Goal: Transaction & Acquisition: Book appointment/travel/reservation

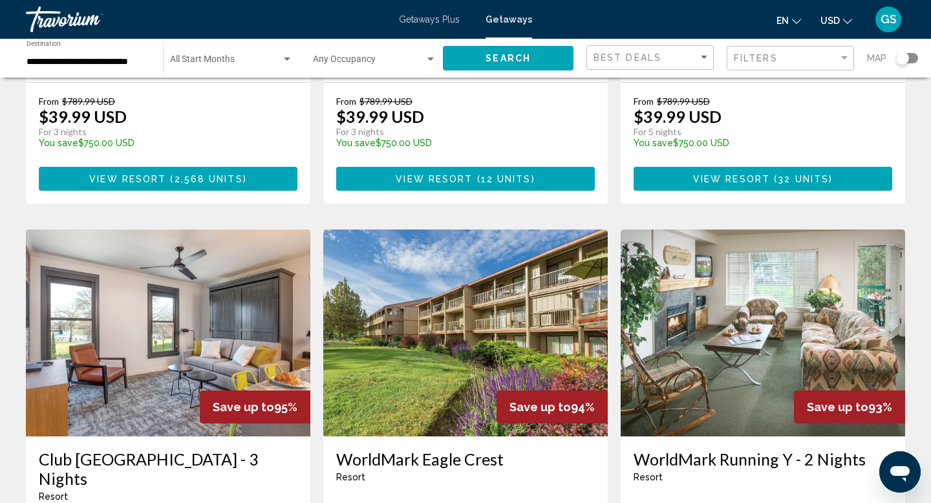
click at [60, 28] on div "Travorium" at bounding box center [90, 19] width 129 height 26
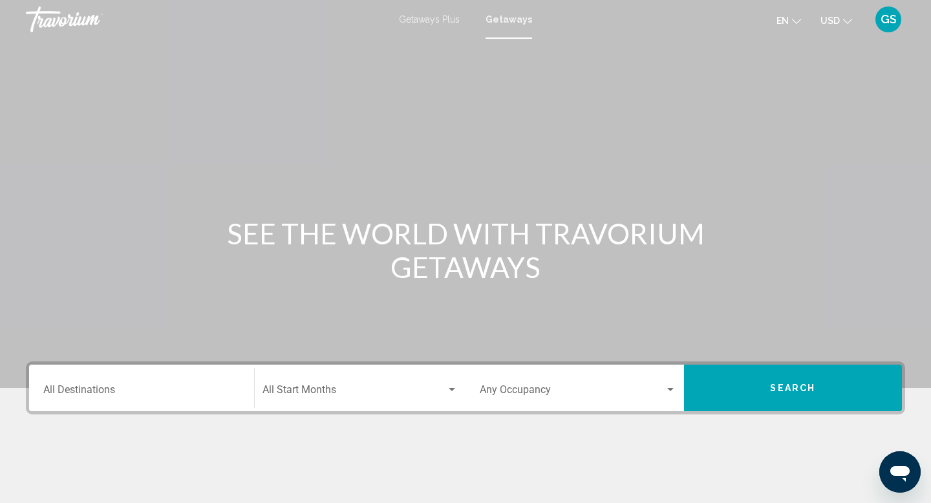
click at [109, 390] on input "Destination All Destinations" at bounding box center [141, 393] width 197 height 12
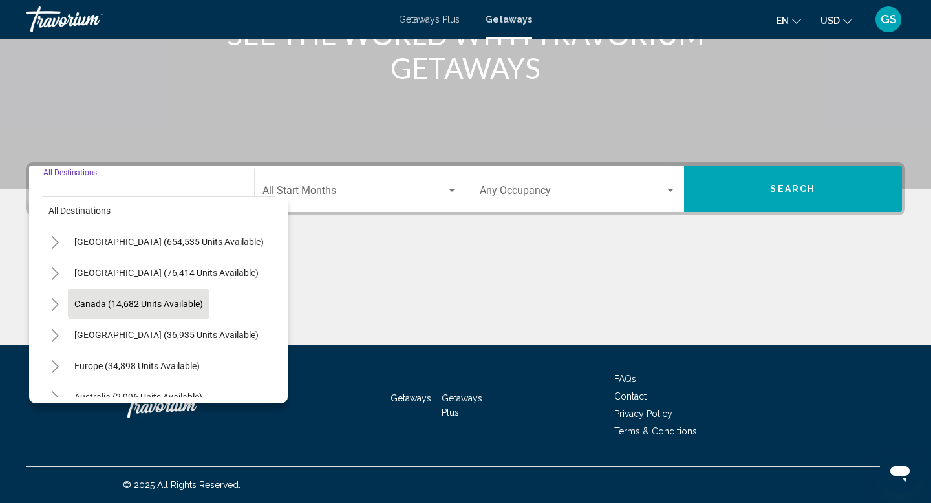
scroll to position [8, 0]
click at [60, 240] on button "Toggle United States (654,535 units available)" at bounding box center [55, 241] width 26 height 26
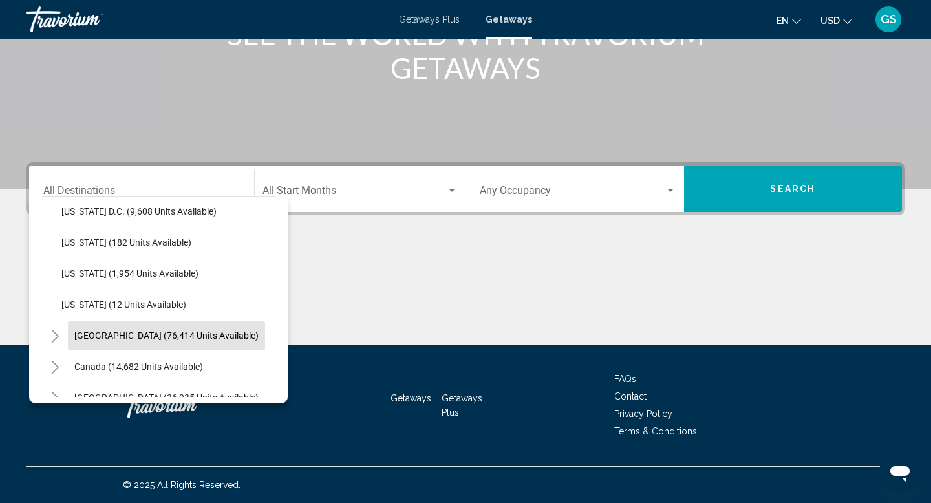
scroll to position [1372, 0]
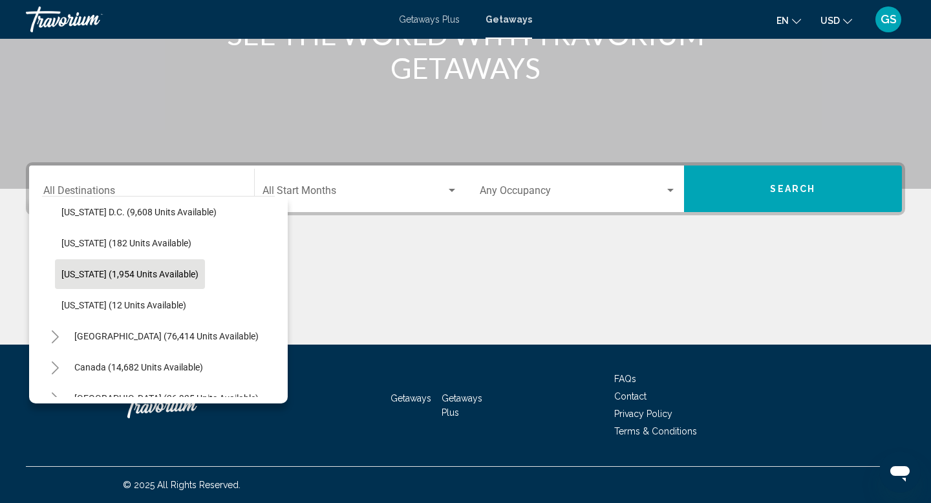
click at [78, 269] on span "[US_STATE] (1,954 units available)" at bounding box center [129, 274] width 137 height 10
type input "**********"
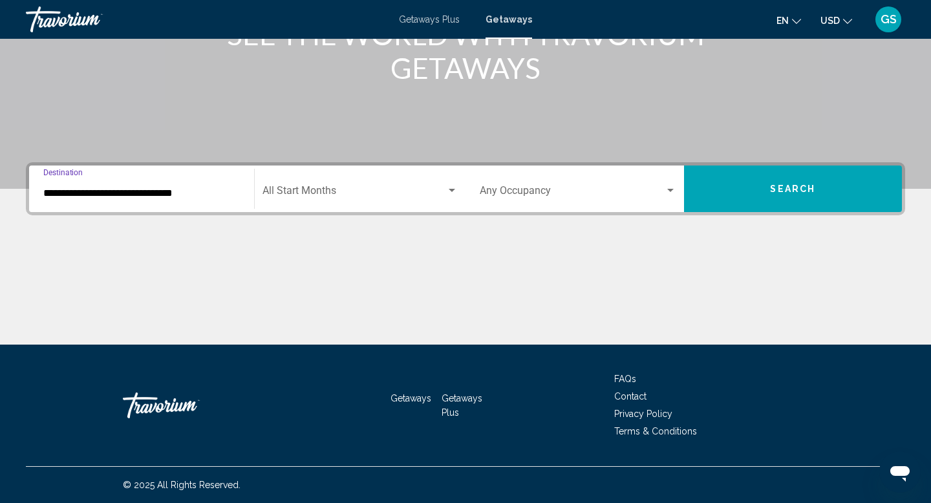
click at [788, 199] on button "Search" at bounding box center [793, 189] width 219 height 47
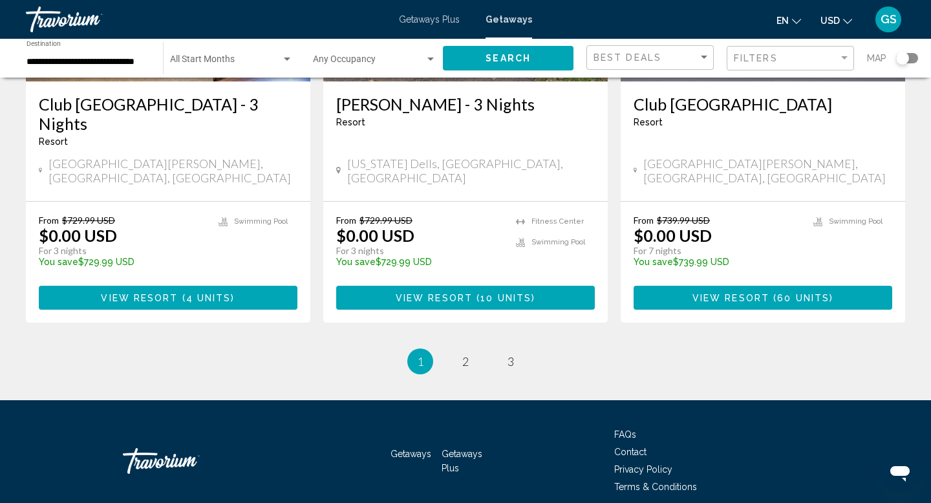
scroll to position [1626, 0]
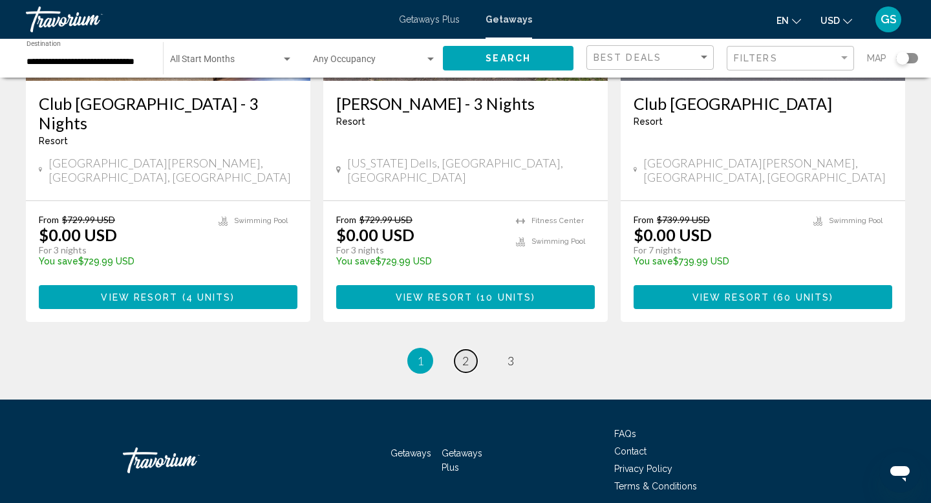
click at [462, 354] on span "2" at bounding box center [465, 361] width 6 height 14
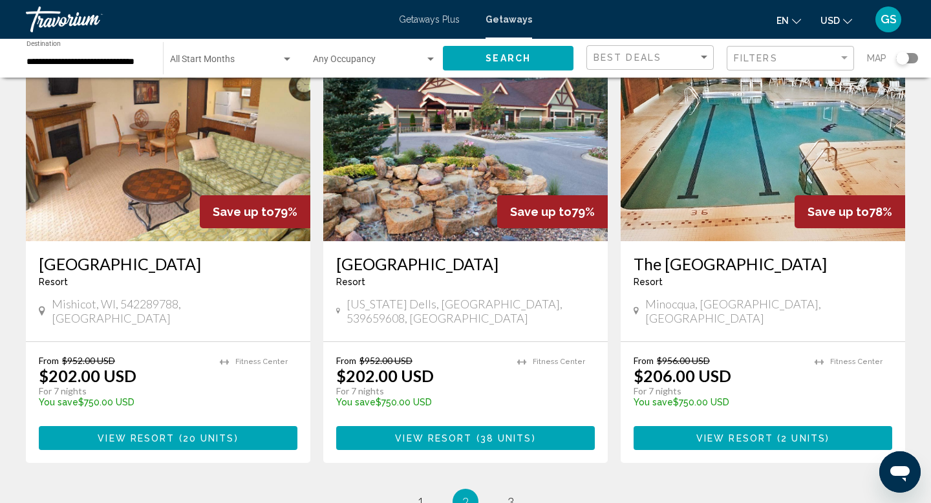
scroll to position [1530, 0]
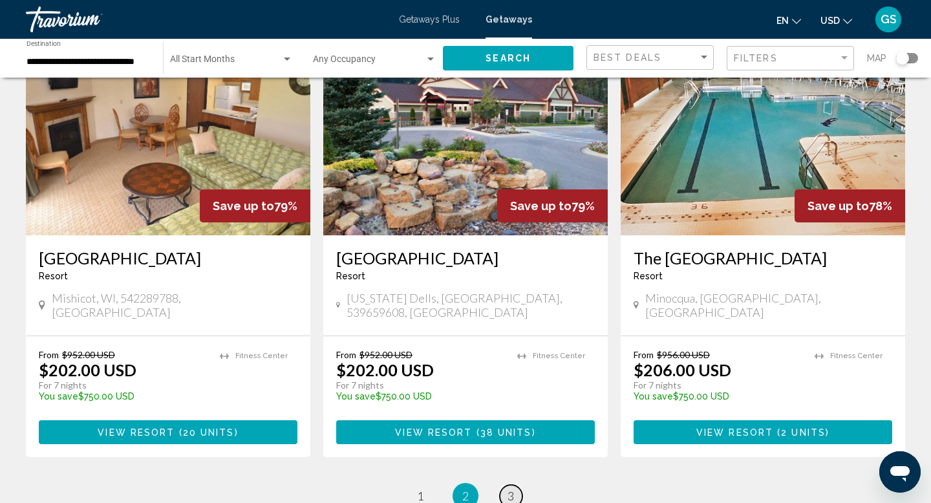
click at [502, 485] on link "page 3" at bounding box center [511, 496] width 23 height 23
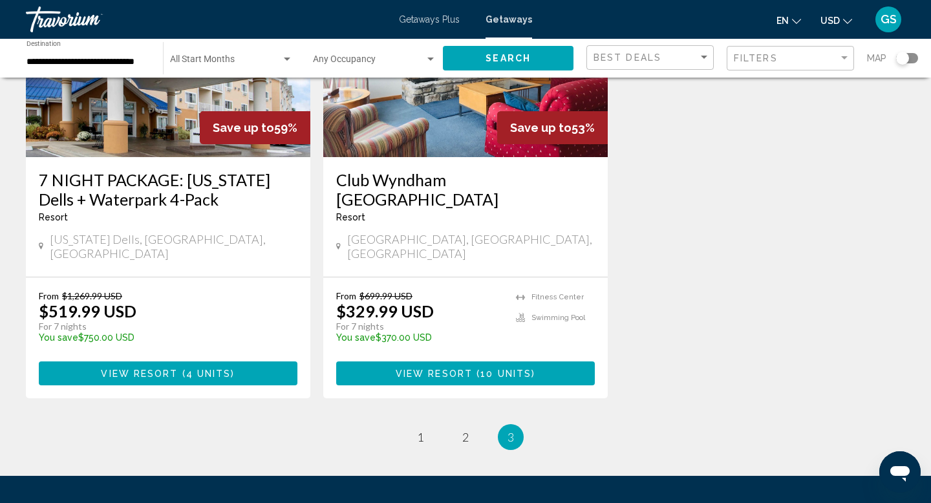
scroll to position [1138, 0]
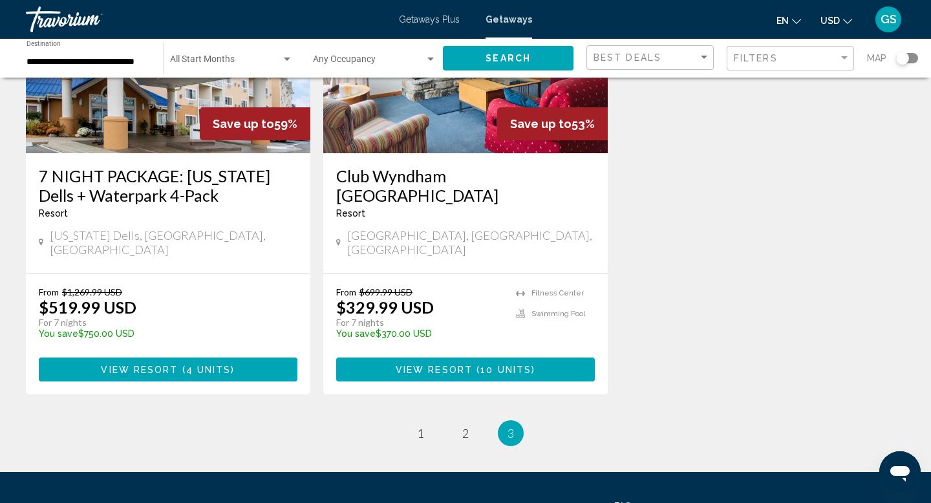
click at [430, 17] on span "Getaways Plus" at bounding box center [429, 19] width 61 height 10
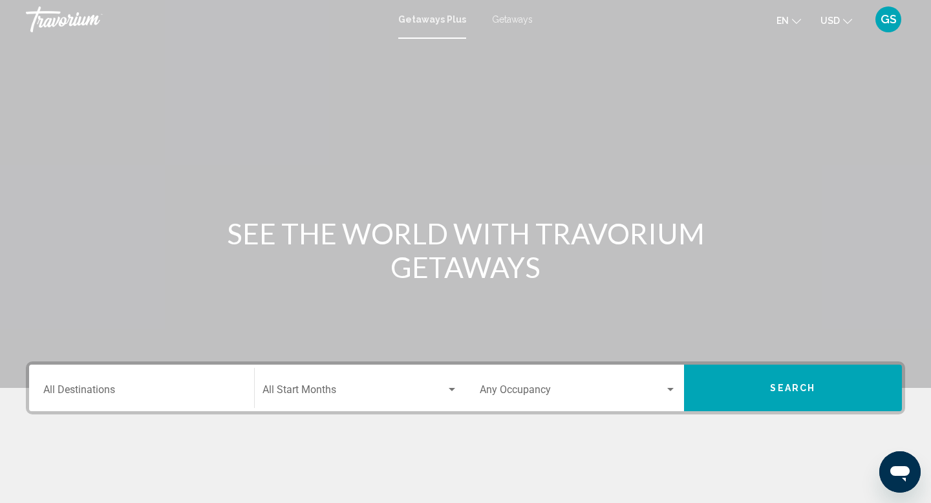
click at [127, 391] on input "Destination All Destinations" at bounding box center [141, 393] width 197 height 12
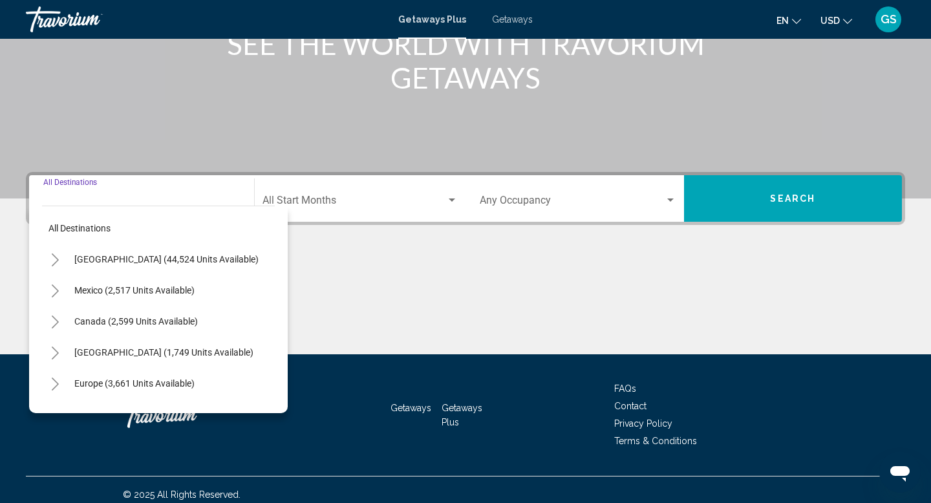
scroll to position [199, 0]
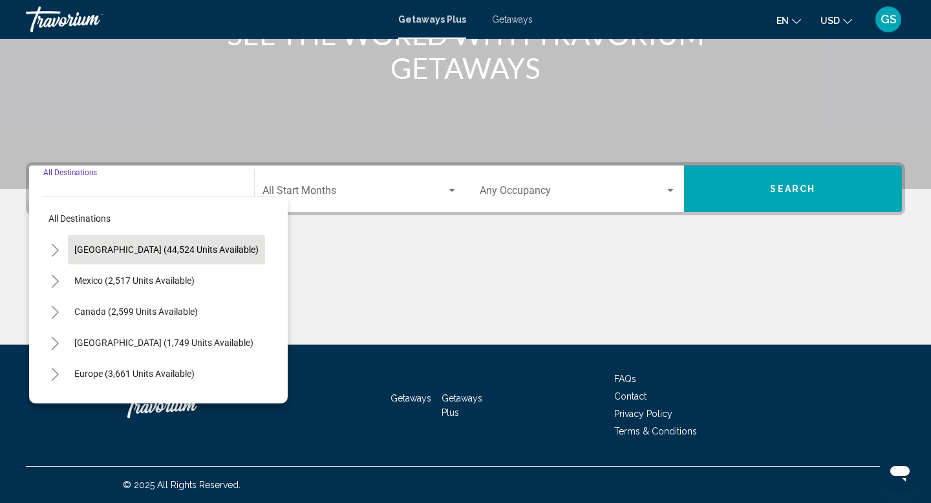
click at [93, 243] on button "[GEOGRAPHIC_DATA] (44,524 units available)" at bounding box center [166, 250] width 197 height 30
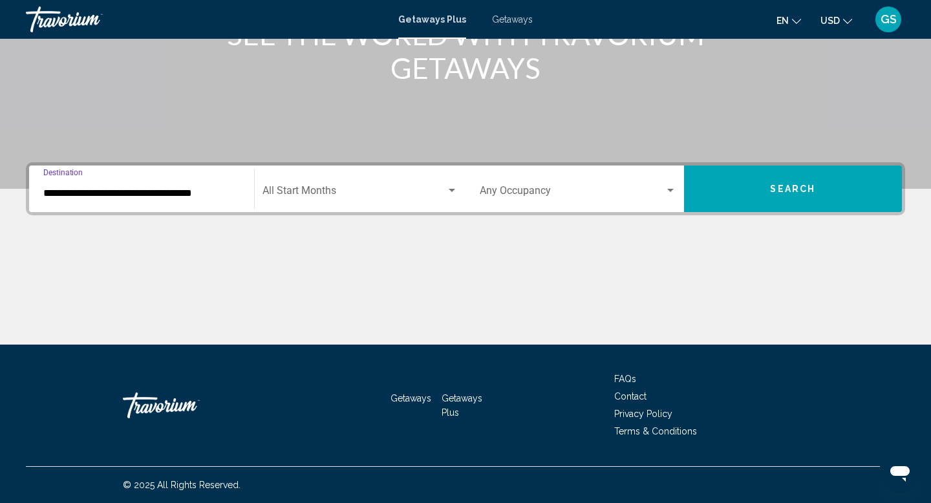
click at [112, 190] on input "**********" at bounding box center [141, 194] width 197 height 12
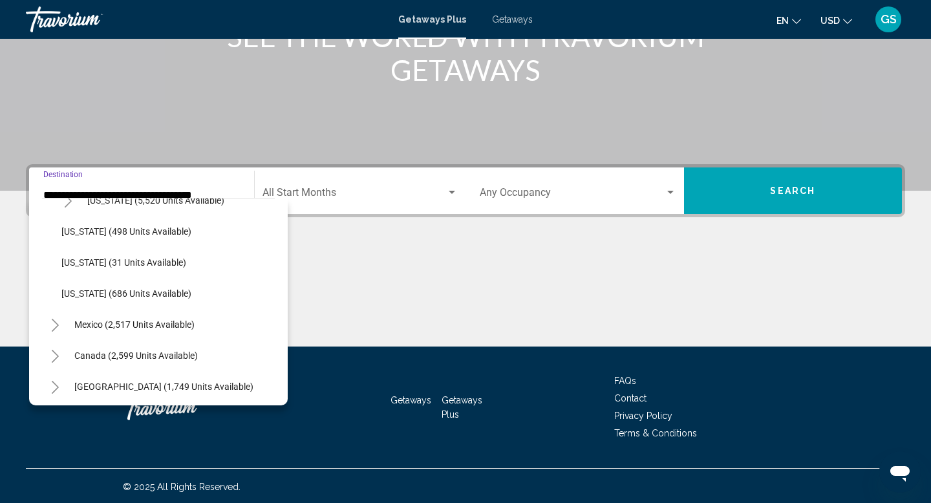
scroll to position [1228, 0]
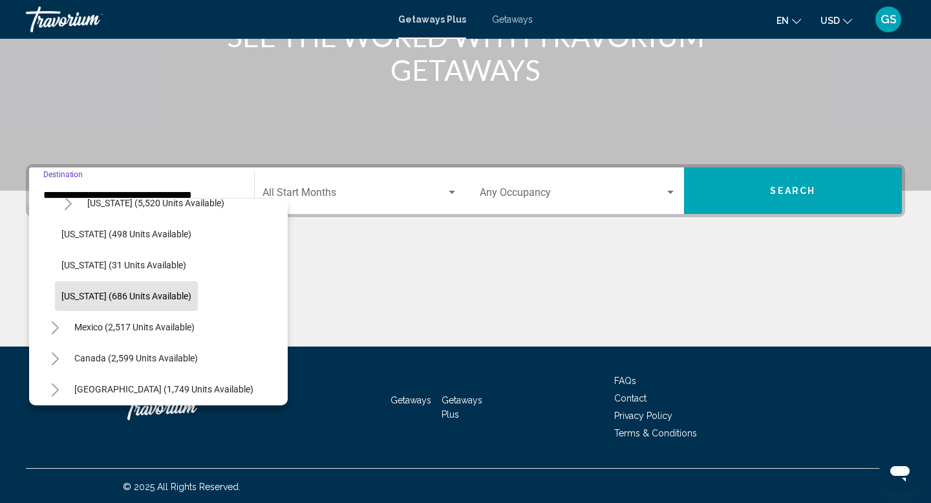
click at [85, 303] on button "[US_STATE] (686 units available)" at bounding box center [126, 296] width 143 height 30
type input "**********"
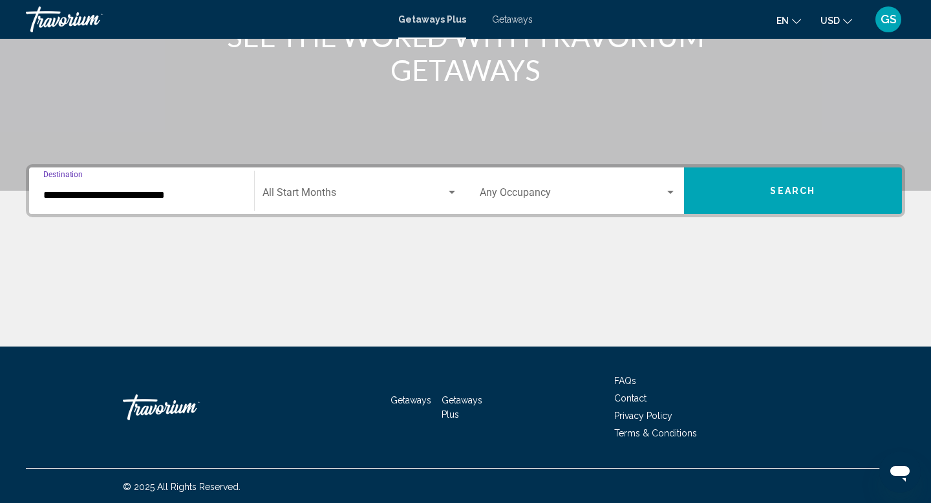
scroll to position [199, 0]
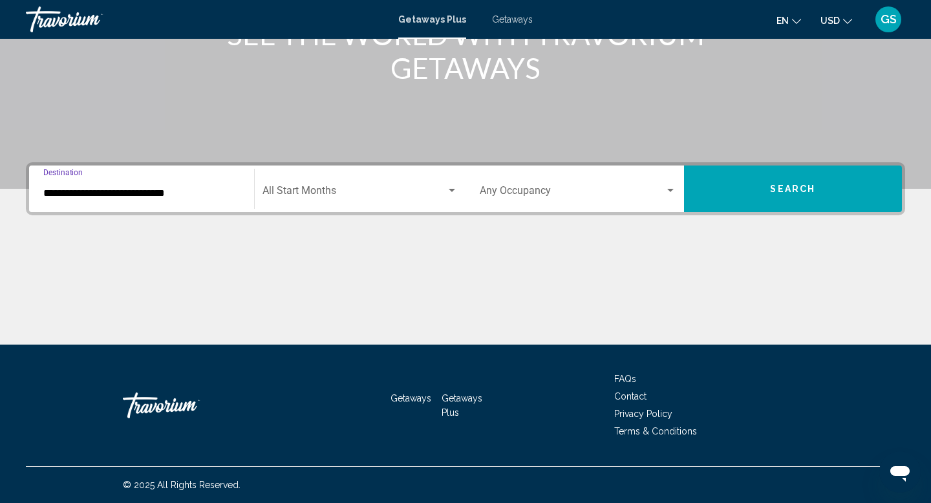
click at [823, 177] on button "Search" at bounding box center [793, 189] width 219 height 47
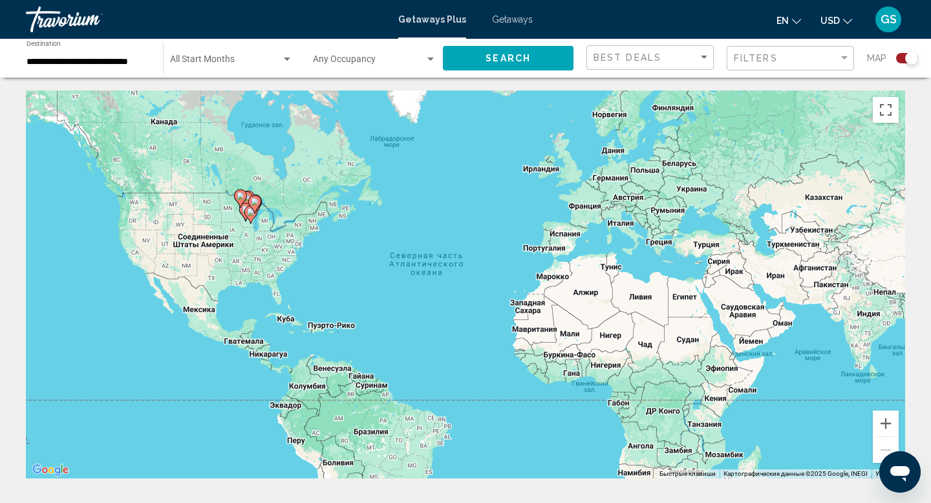
click at [906, 61] on div "Search widget" at bounding box center [911, 58] width 13 height 13
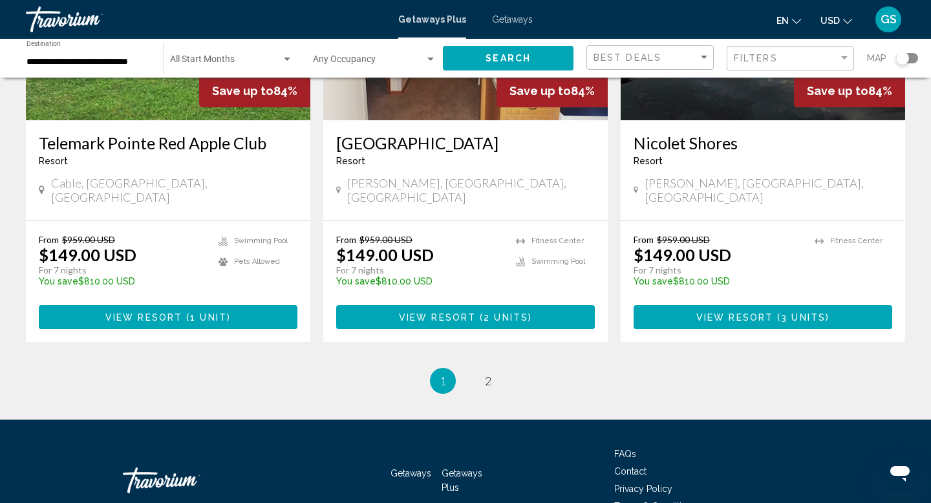
scroll to position [1590, 0]
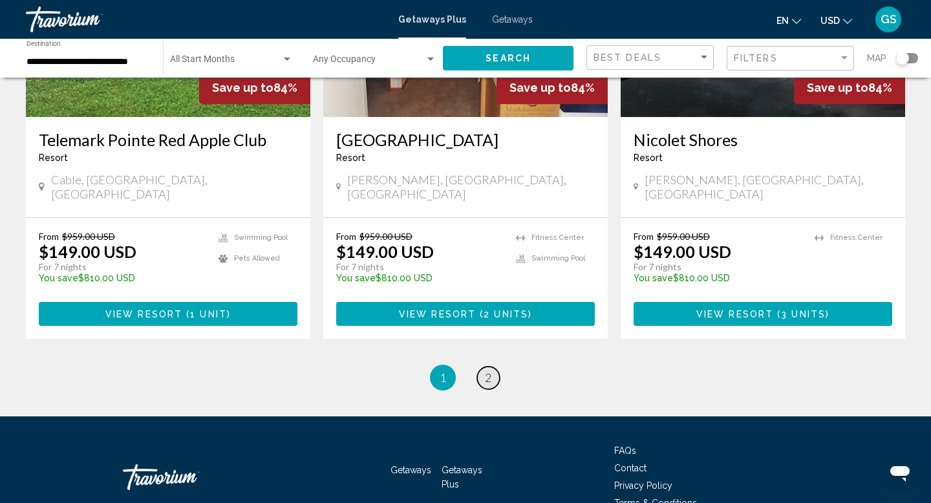
click at [486, 370] on span "2" at bounding box center [488, 377] width 6 height 14
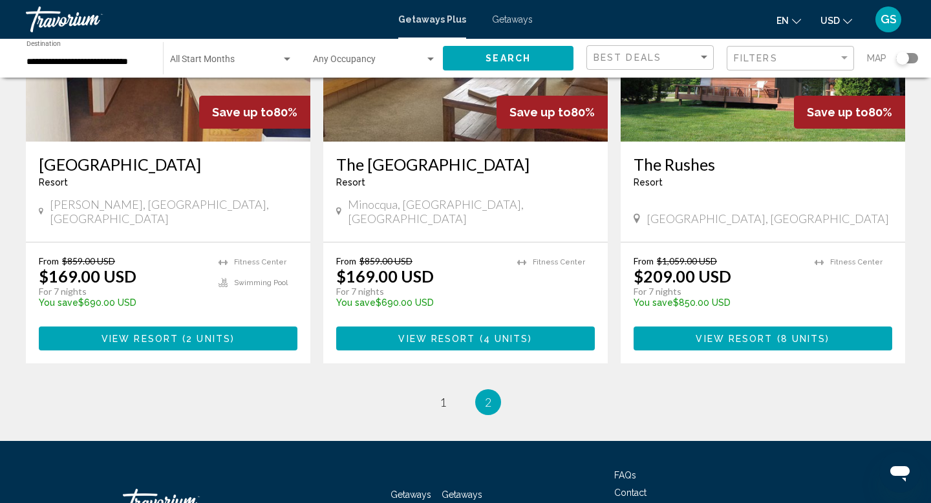
scroll to position [239, 0]
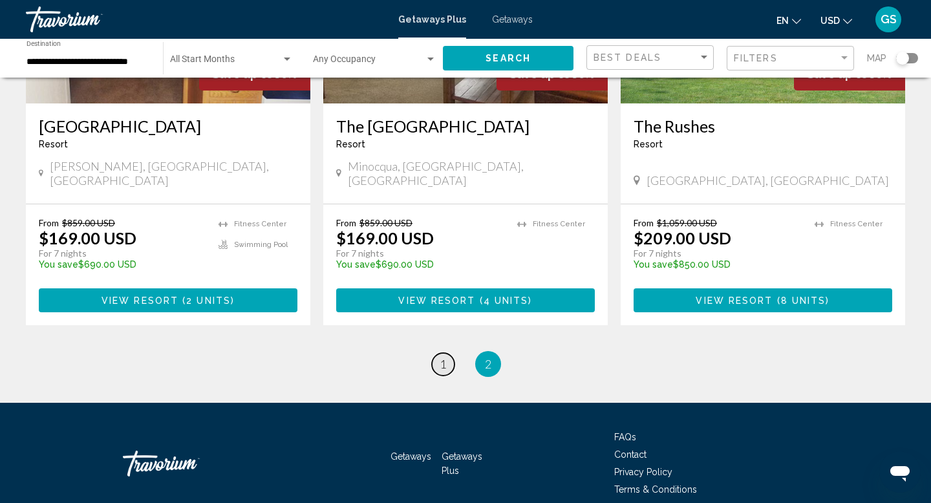
click at [442, 357] on span "1" at bounding box center [443, 364] width 6 height 14
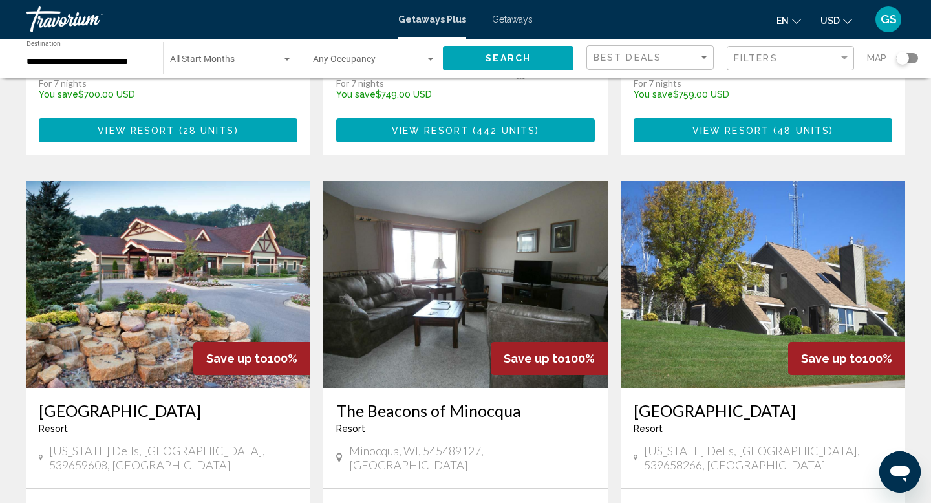
scroll to position [392, 0]
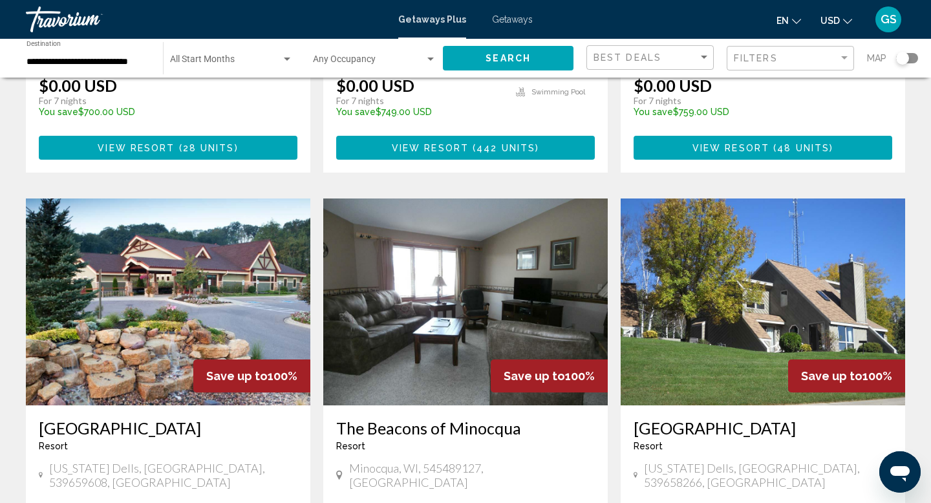
click at [765, 325] on img "Main content" at bounding box center [763, 301] width 284 height 207
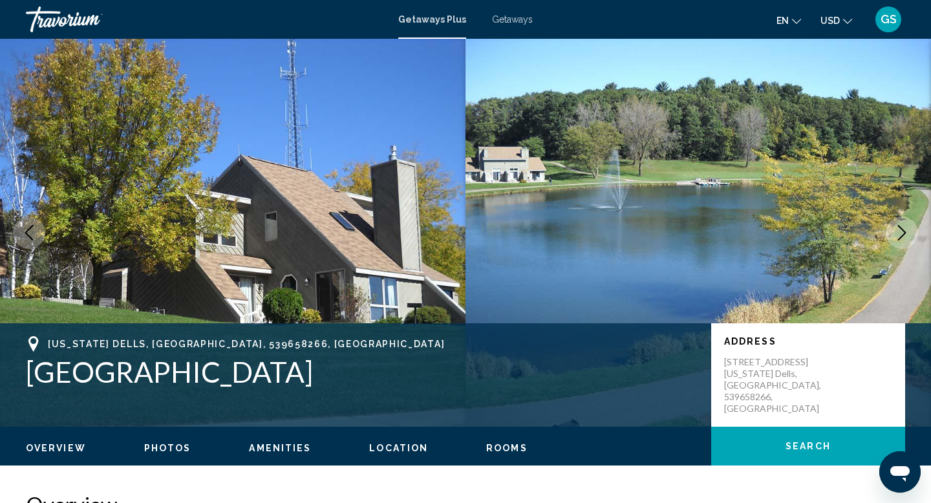
click at [520, 29] on div "Getaways Plus Getaways en English Español Français Italiano Português русский U…" at bounding box center [465, 19] width 931 height 27
click at [507, 17] on span "Getaways" at bounding box center [512, 19] width 41 height 10
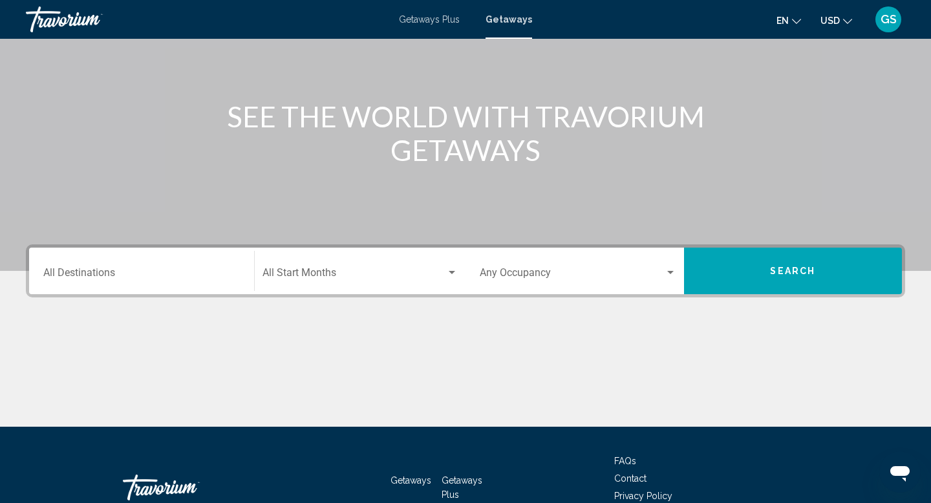
scroll to position [106, 0]
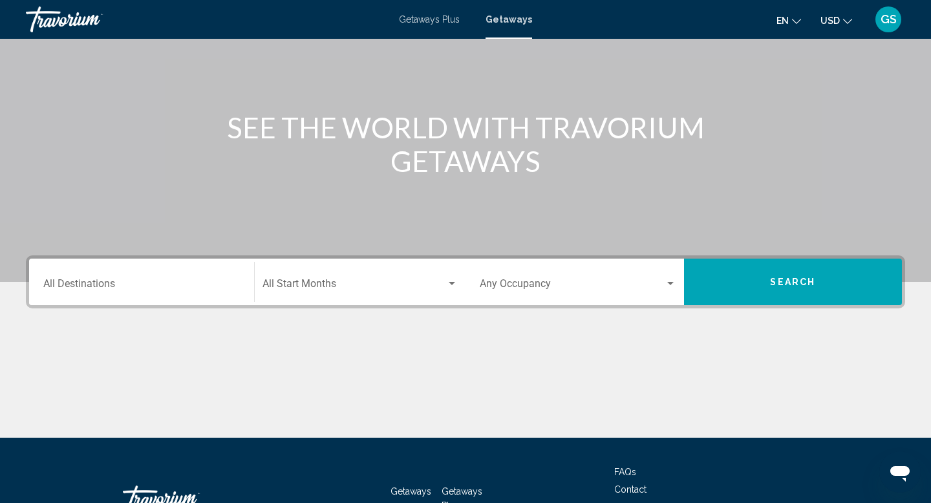
click at [142, 283] on input "Destination All Destinations" at bounding box center [141, 287] width 197 height 12
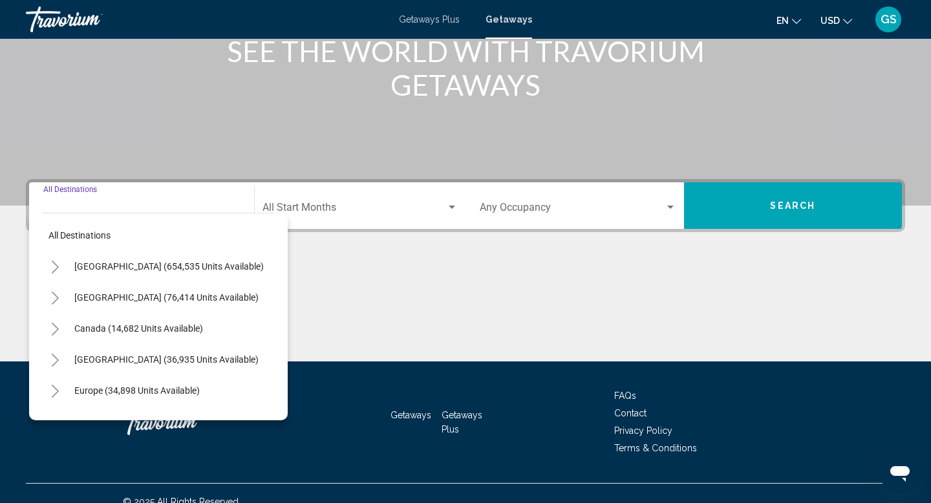
scroll to position [199, 0]
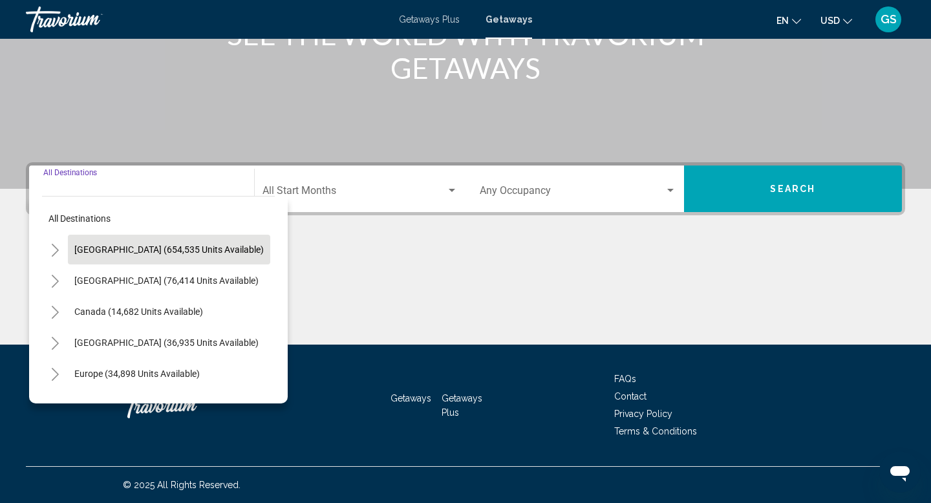
click at [125, 246] on span "[GEOGRAPHIC_DATA] (654,535 units available)" at bounding box center [168, 249] width 189 height 10
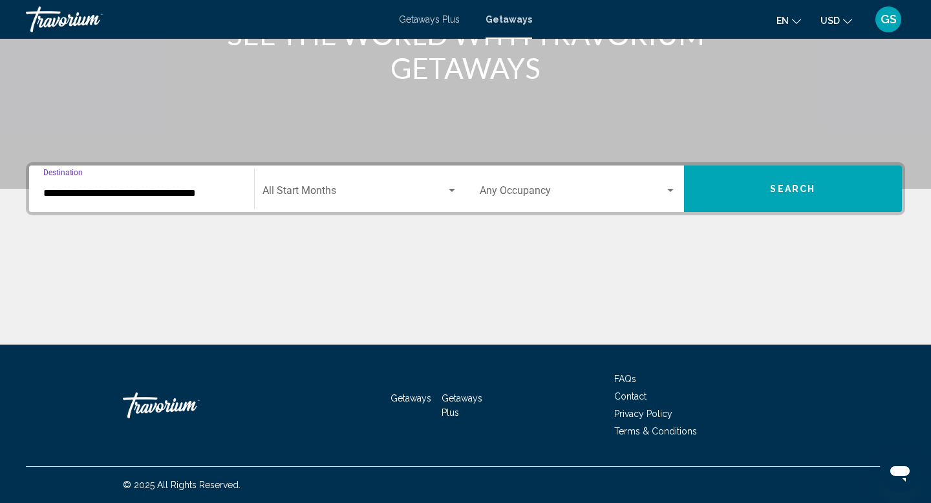
click at [140, 197] on input "**********" at bounding box center [141, 194] width 197 height 12
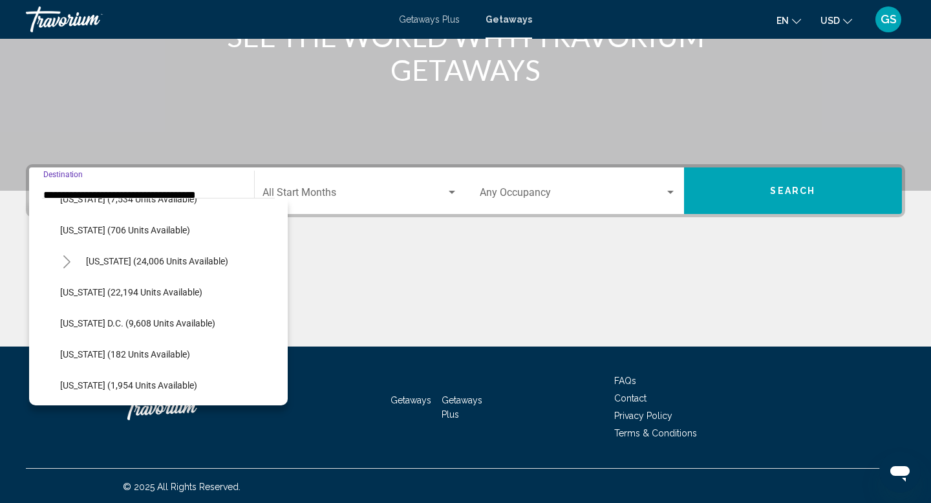
scroll to position [1263, 1]
click at [143, 377] on button "[US_STATE] (1,954 units available)" at bounding box center [129, 385] width 150 height 30
type input "**********"
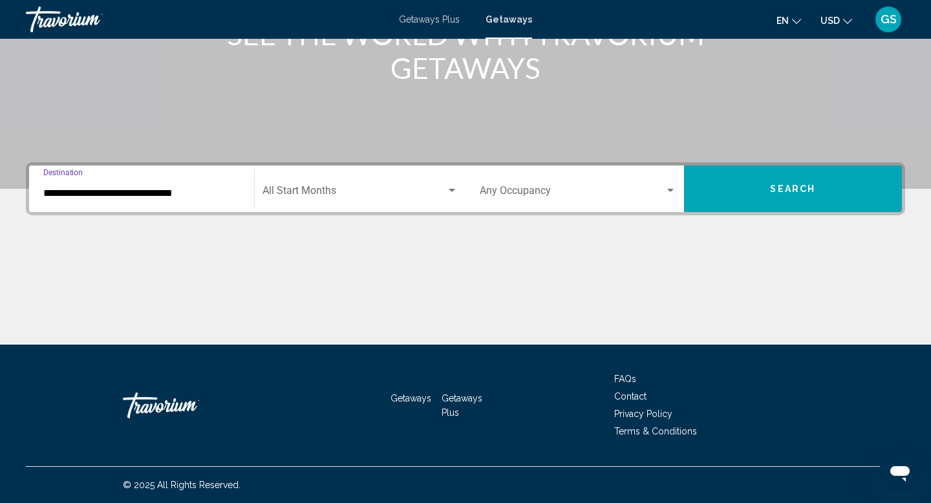
click at [722, 193] on button "Search" at bounding box center [793, 189] width 219 height 47
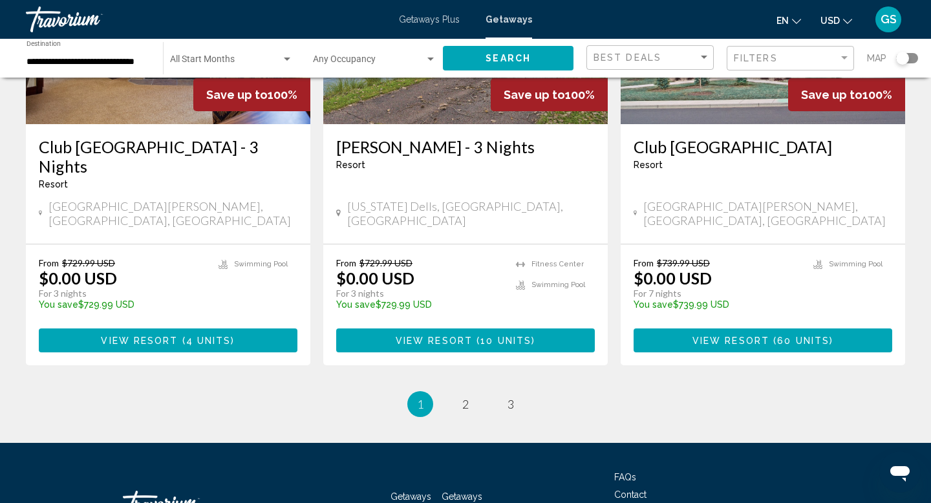
scroll to position [1642, 0]
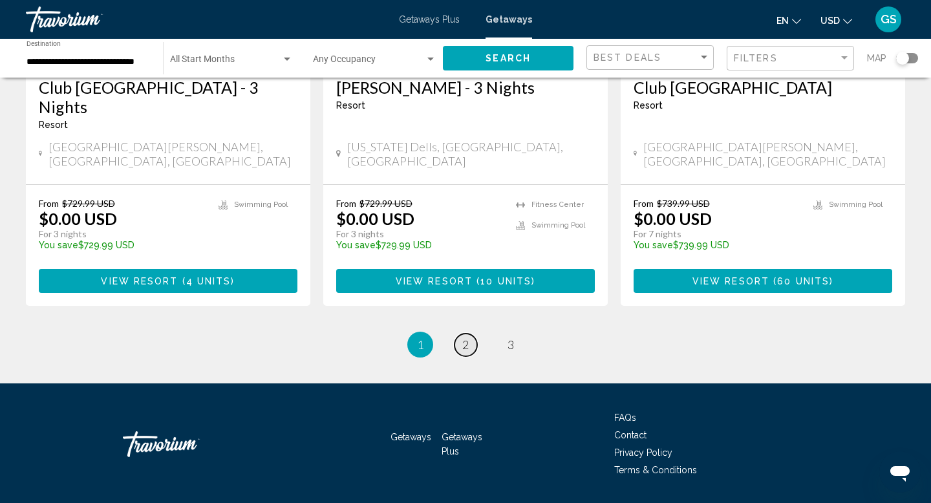
click at [465, 338] on span "2" at bounding box center [465, 345] width 6 height 14
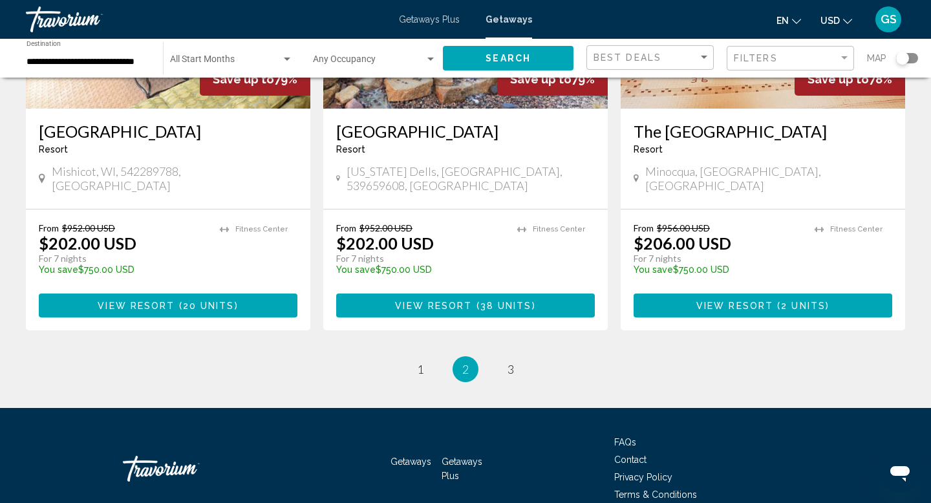
scroll to position [1662, 0]
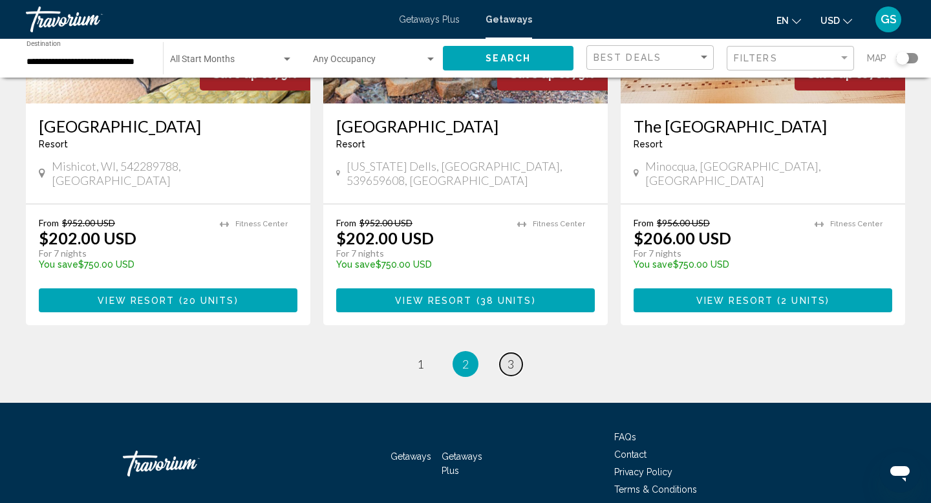
click at [506, 353] on link "page 3" at bounding box center [511, 364] width 23 height 23
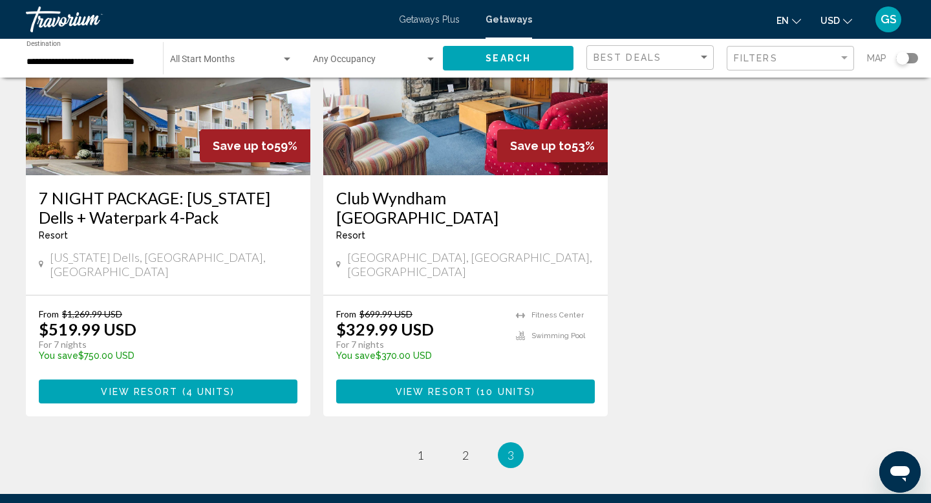
scroll to position [1117, 0]
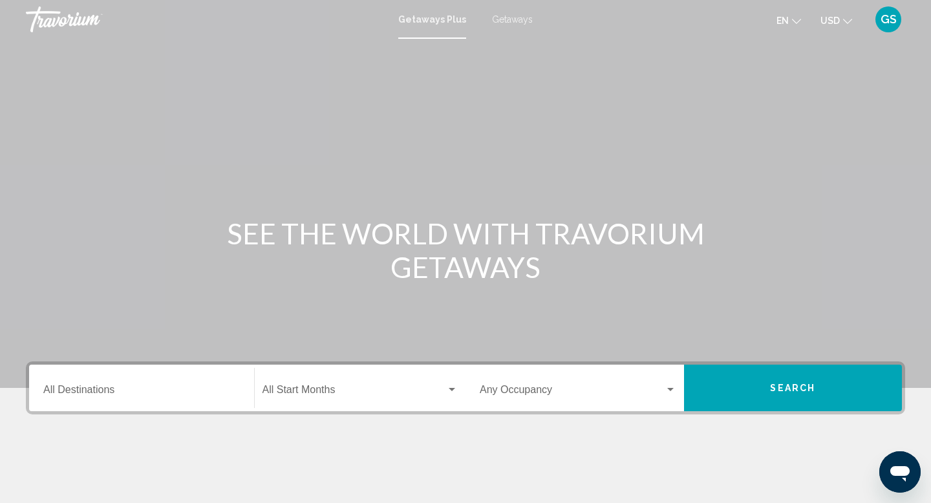
click at [504, 17] on span "Getaways" at bounding box center [512, 19] width 41 height 10
click at [119, 400] on div "Destination All Destinations" at bounding box center [141, 388] width 197 height 41
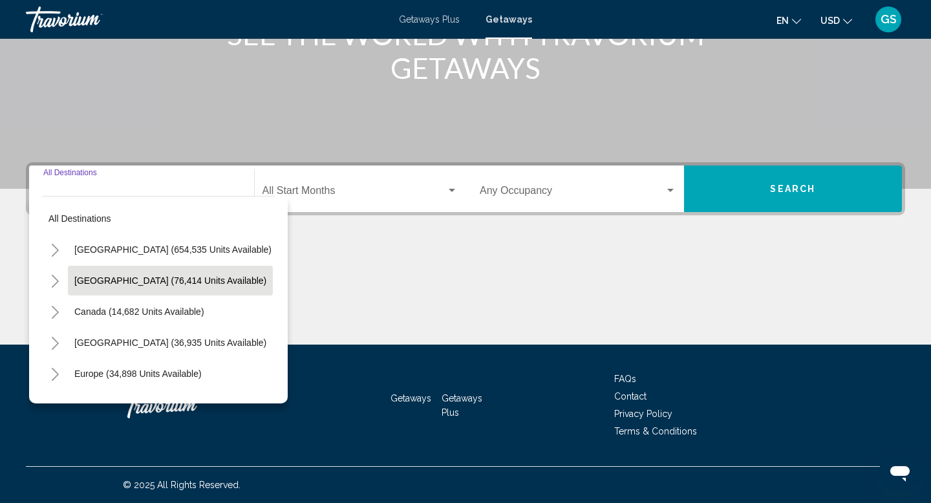
scroll to position [3, 0]
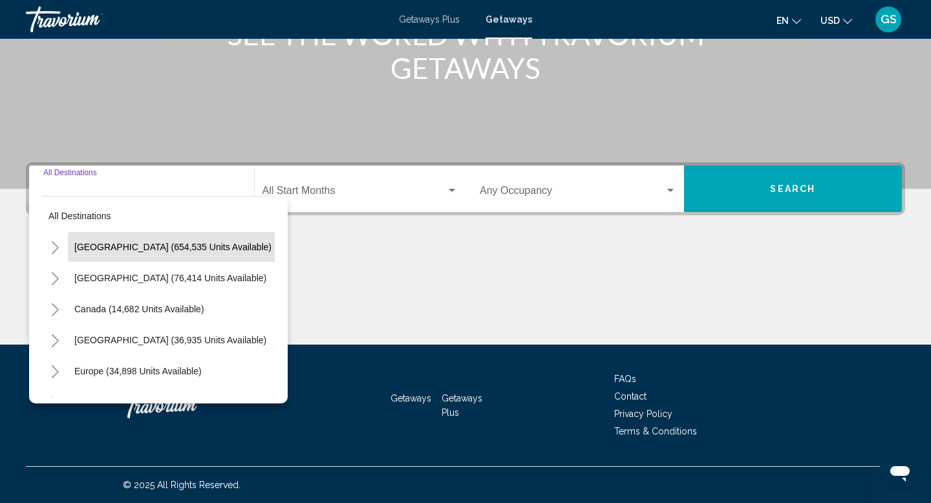
click at [143, 244] on span "[GEOGRAPHIC_DATA] (654,535 units available)" at bounding box center [172, 247] width 197 height 10
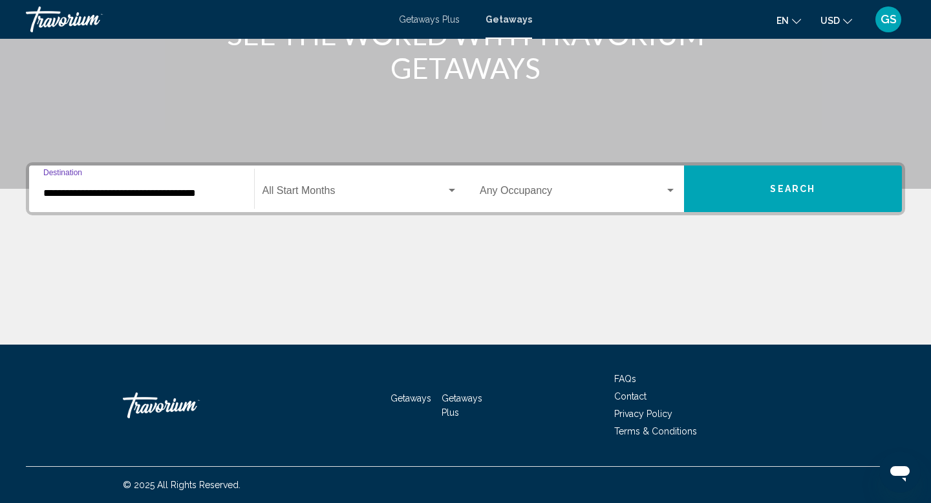
click at [142, 206] on div "**********" at bounding box center [141, 189] width 197 height 41
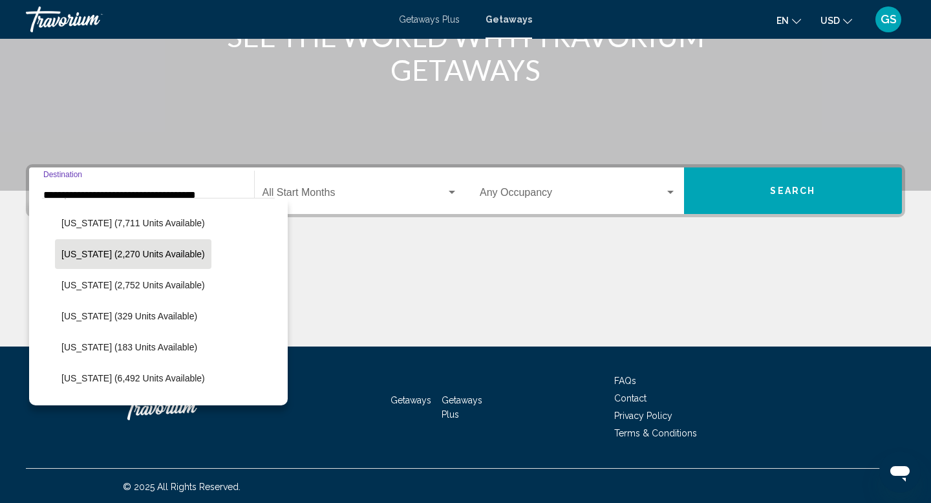
scroll to position [370, 0]
click at [162, 251] on span "[US_STATE] (2,270 units available)" at bounding box center [133, 253] width 144 height 10
type input "**********"
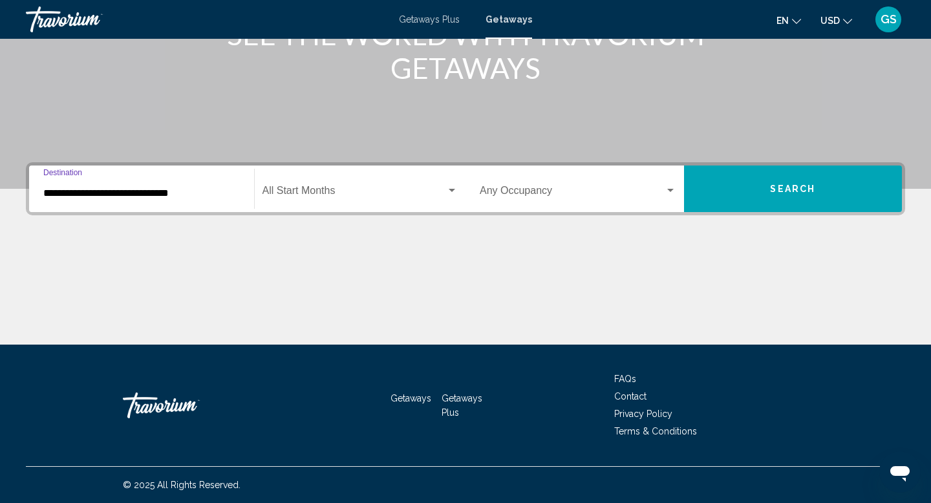
click at [774, 200] on button "Search" at bounding box center [793, 189] width 219 height 47
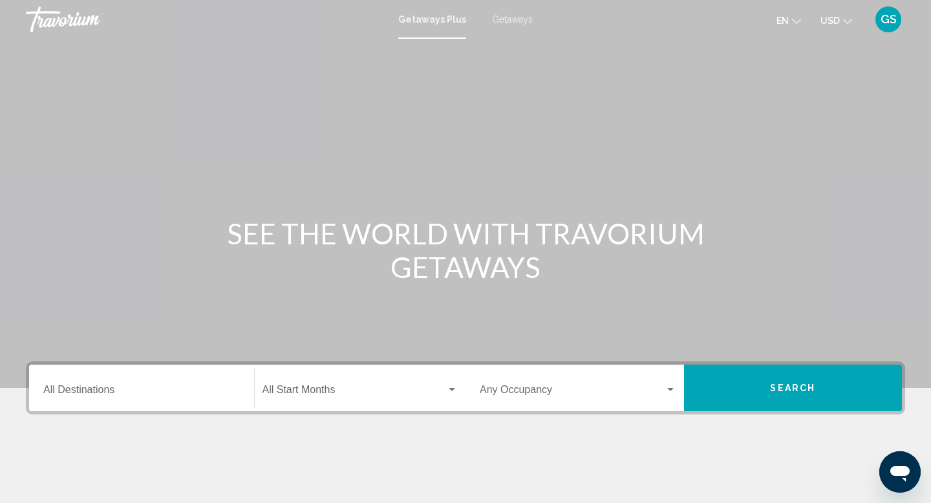
click at [505, 17] on span "Getaways" at bounding box center [512, 19] width 41 height 10
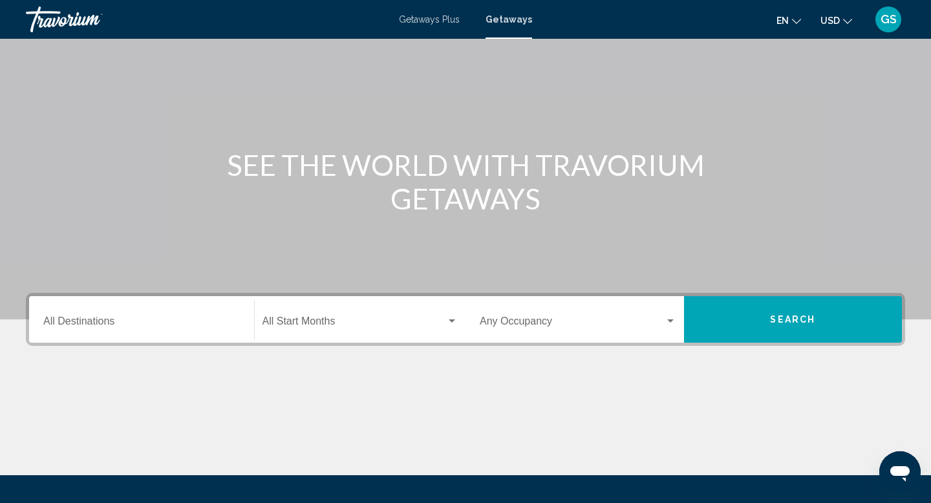
click at [105, 329] on input "Destination All Destinations" at bounding box center [141, 324] width 197 height 12
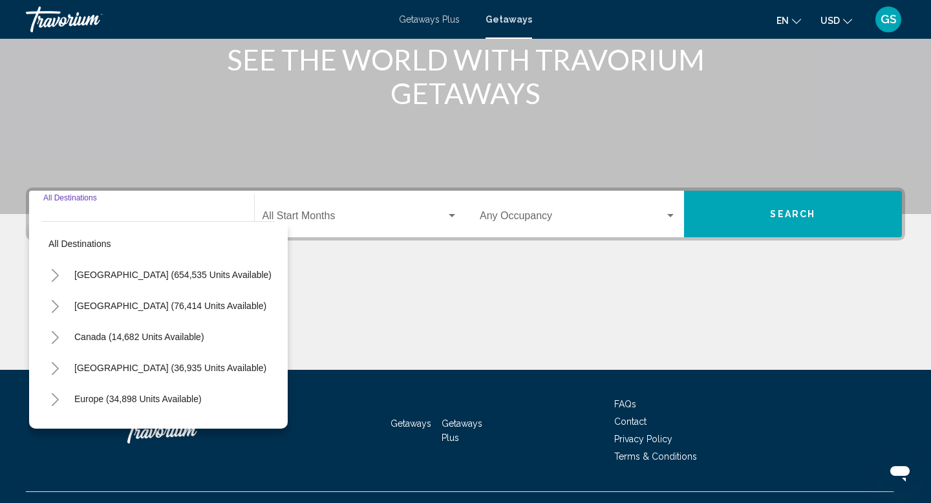
scroll to position [199, 0]
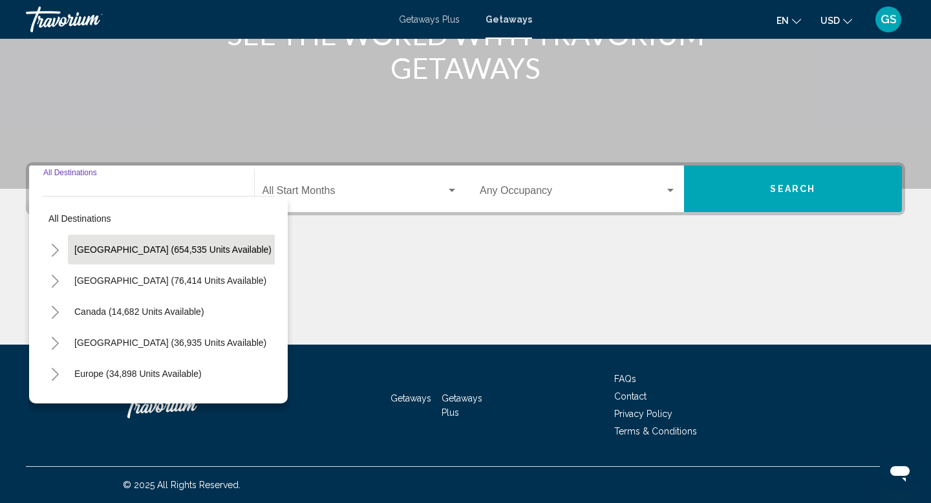
click at [138, 252] on span "[GEOGRAPHIC_DATA] (654,535 units available)" at bounding box center [172, 249] width 197 height 10
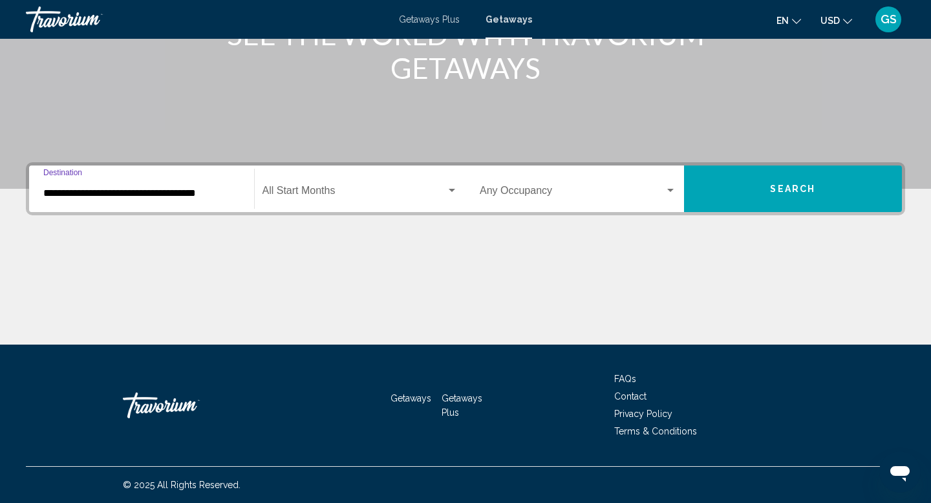
click at [105, 195] on input "**********" at bounding box center [141, 194] width 197 height 12
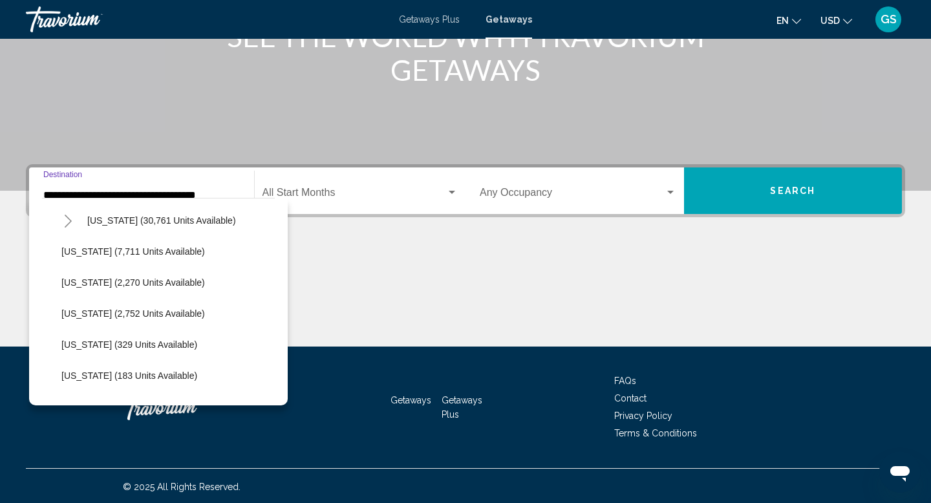
scroll to position [342, 0]
click at [111, 290] on button "[US_STATE] (2,270 units available)" at bounding box center [133, 282] width 156 height 30
type input "**********"
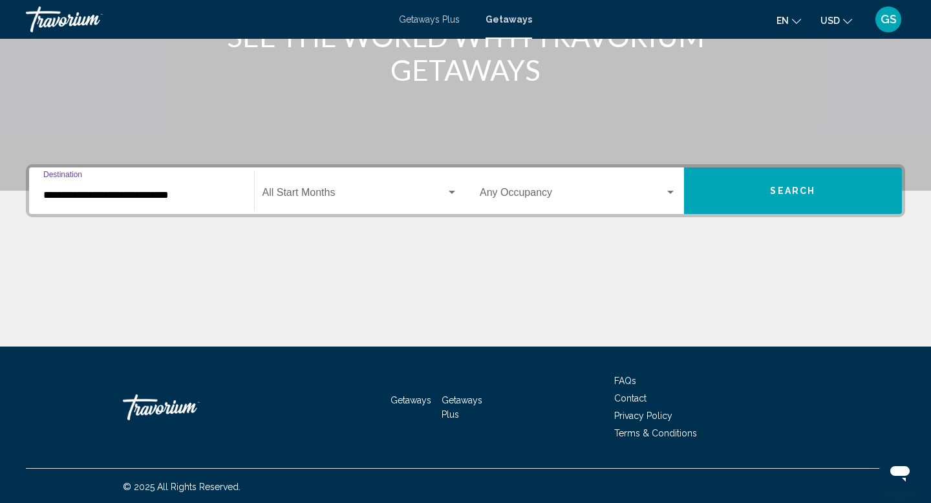
scroll to position [199, 0]
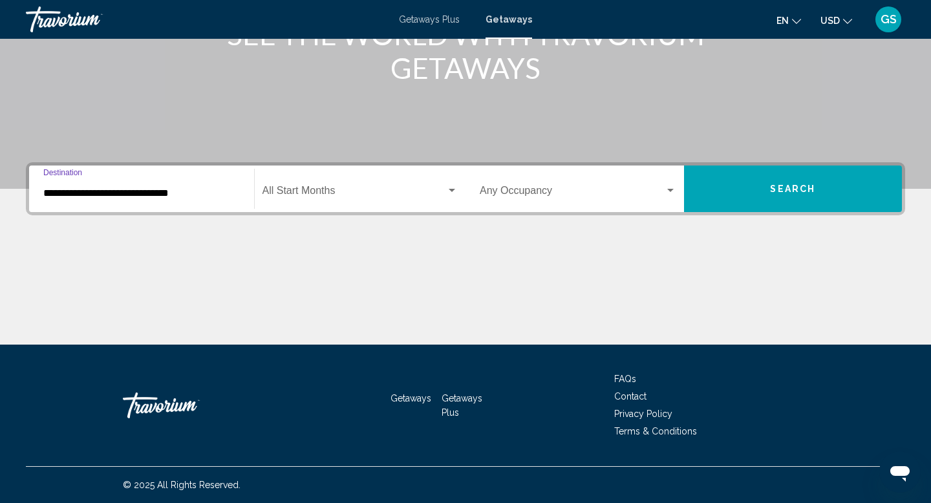
click at [736, 189] on button "Search" at bounding box center [793, 189] width 219 height 47
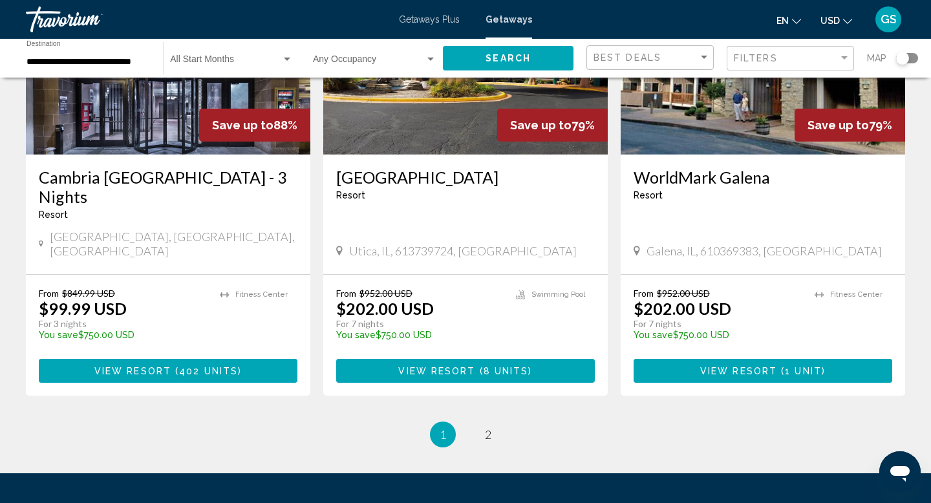
scroll to position [1623, 0]
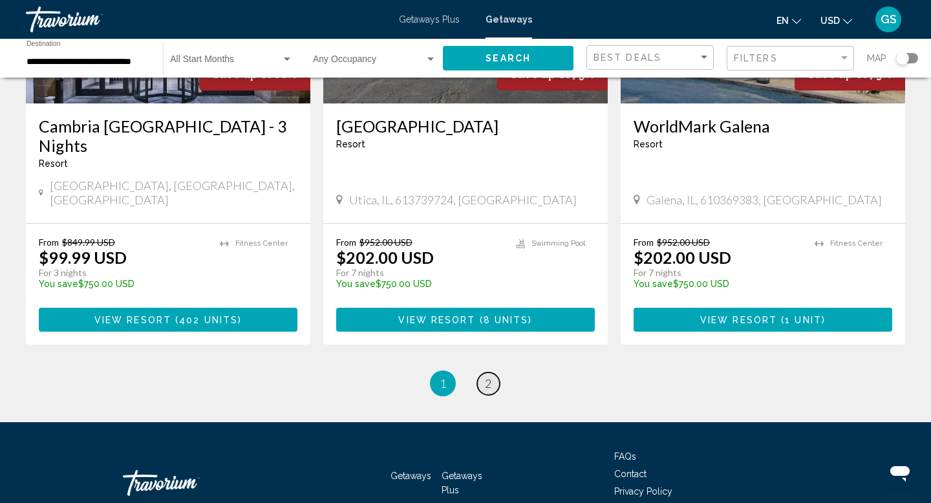
click at [488, 376] on span "2" at bounding box center [488, 383] width 6 height 14
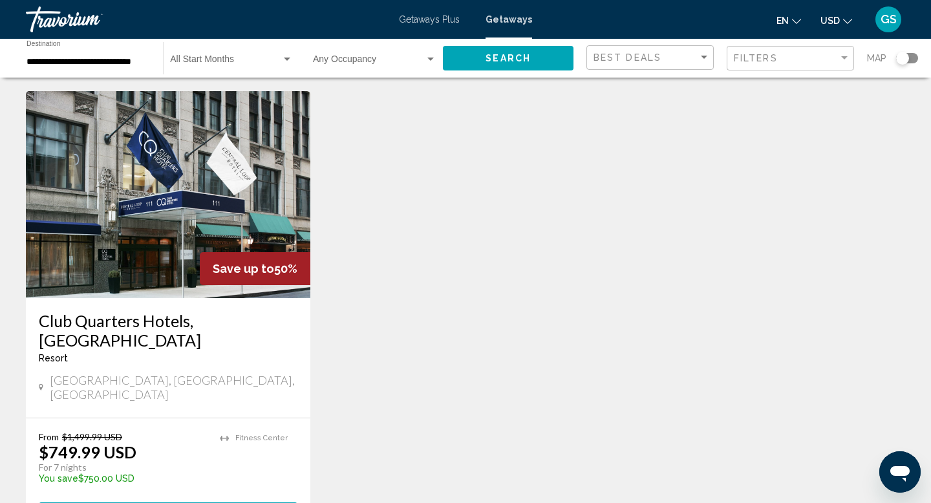
scroll to position [1078, 0]
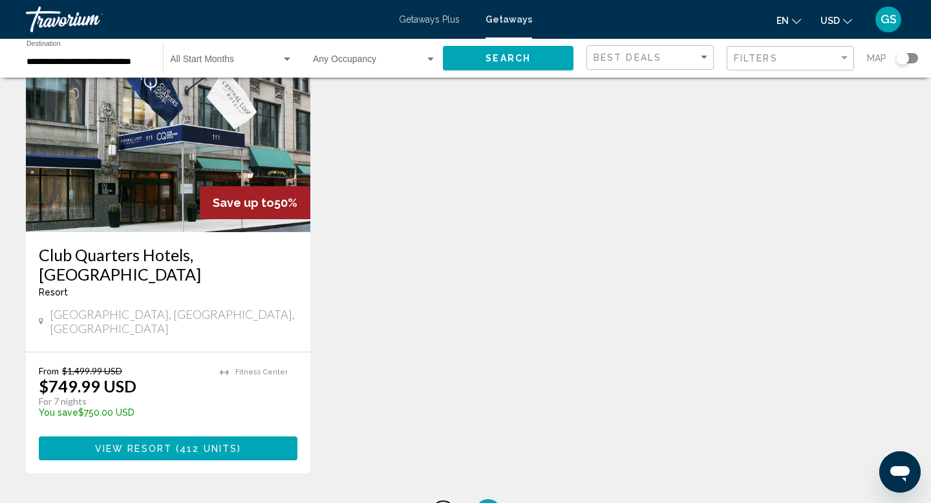
click at [449, 501] on link "page 1" at bounding box center [443, 512] width 23 height 23
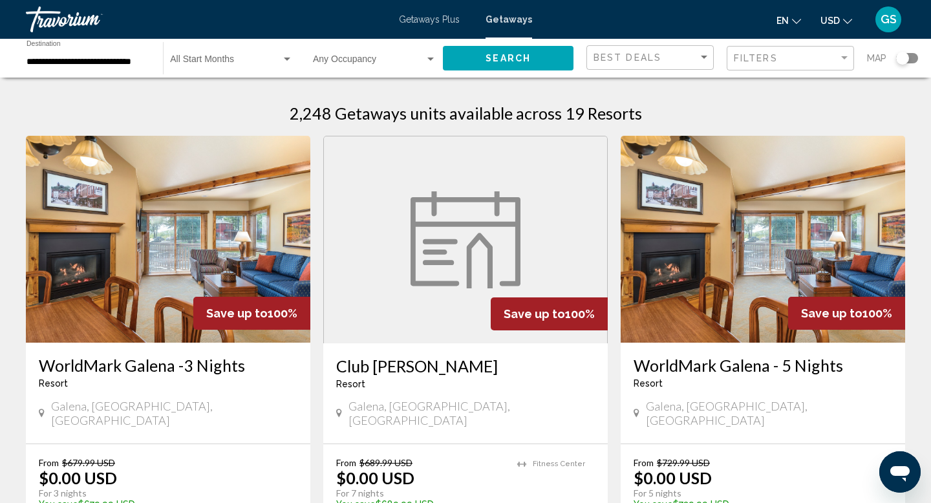
click at [230, 242] on img "Main content" at bounding box center [168, 239] width 284 height 207
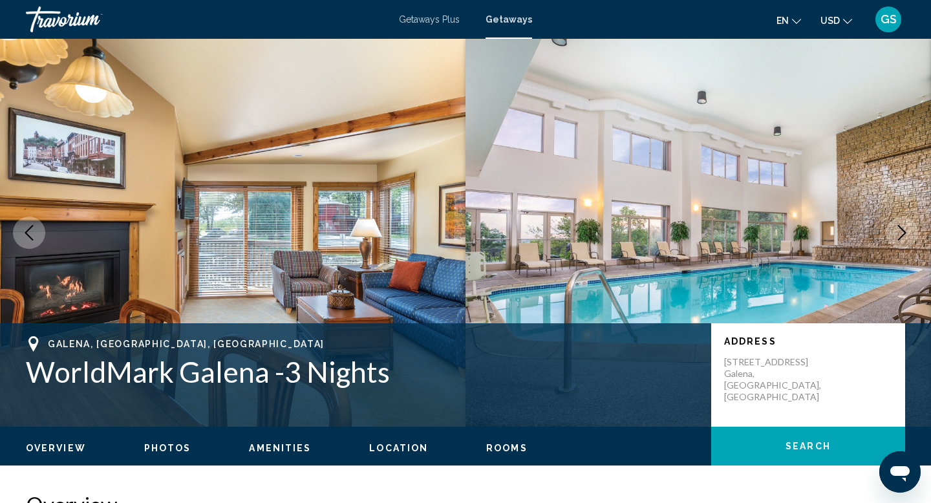
click at [915, 231] on button "Next image" at bounding box center [902, 233] width 32 height 32
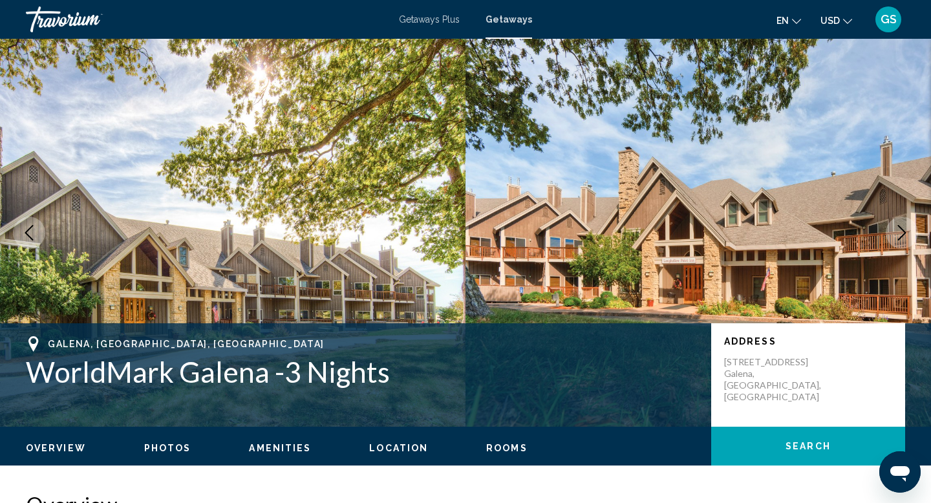
click at [766, 211] on img "Main content" at bounding box center [699, 233] width 466 height 388
click at [621, 195] on img "Main content" at bounding box center [699, 233] width 466 height 388
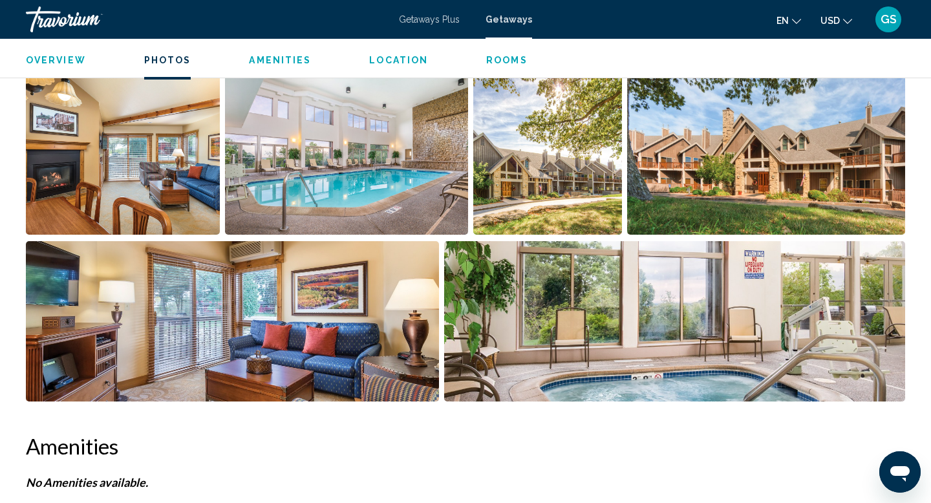
scroll to position [600, 0]
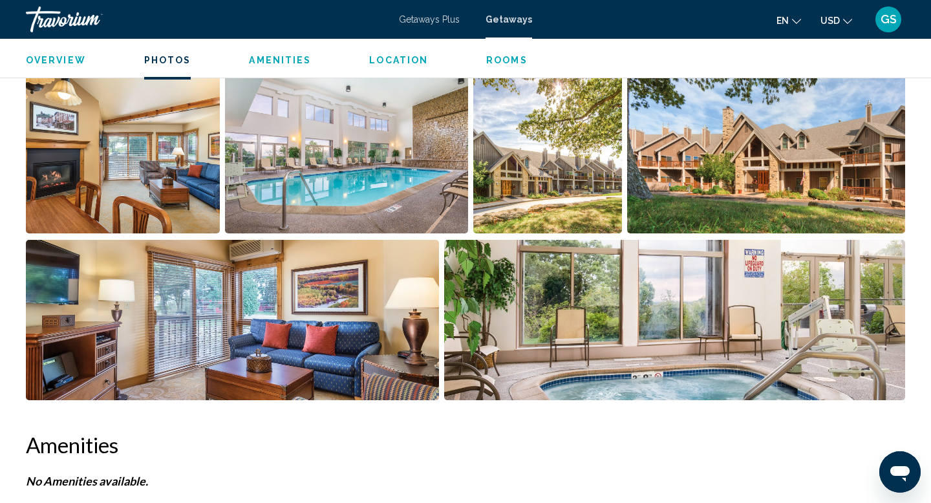
click at [297, 169] on img "Open full-screen image slider" at bounding box center [346, 153] width 242 height 160
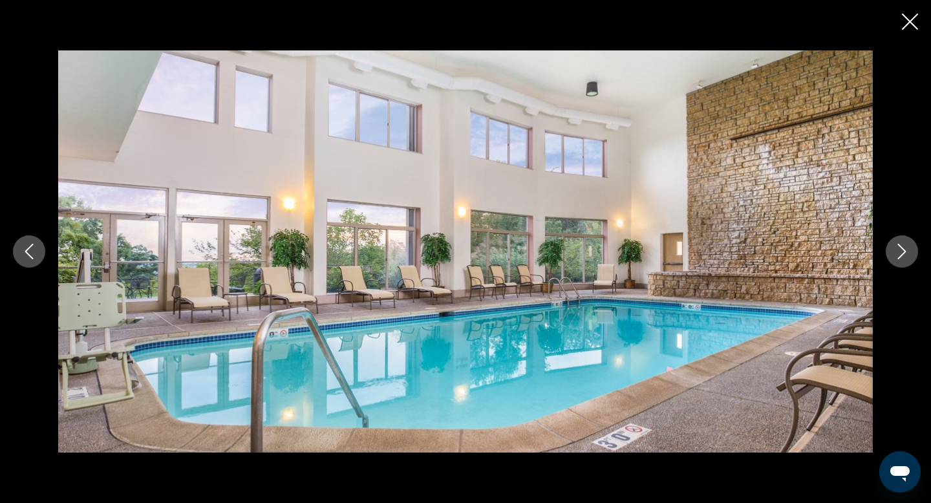
click at [911, 262] on button "Next image" at bounding box center [902, 251] width 32 height 32
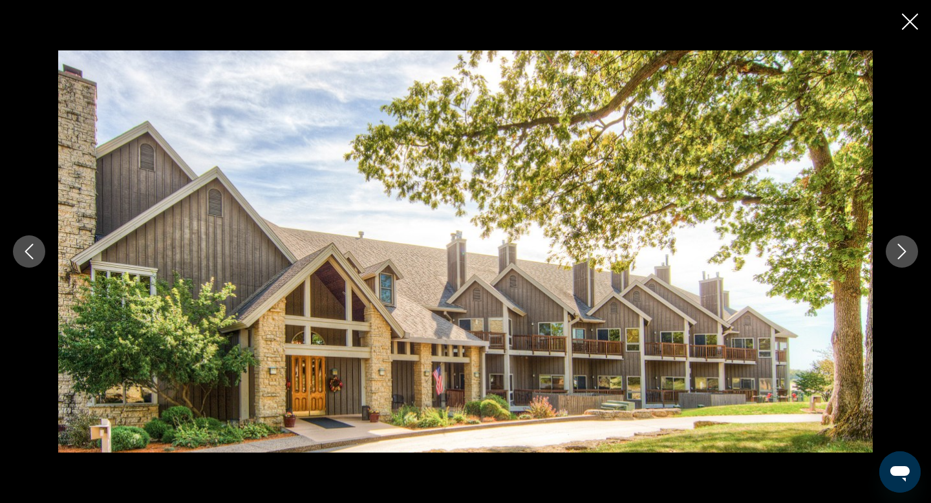
click at [911, 262] on button "Next image" at bounding box center [902, 251] width 32 height 32
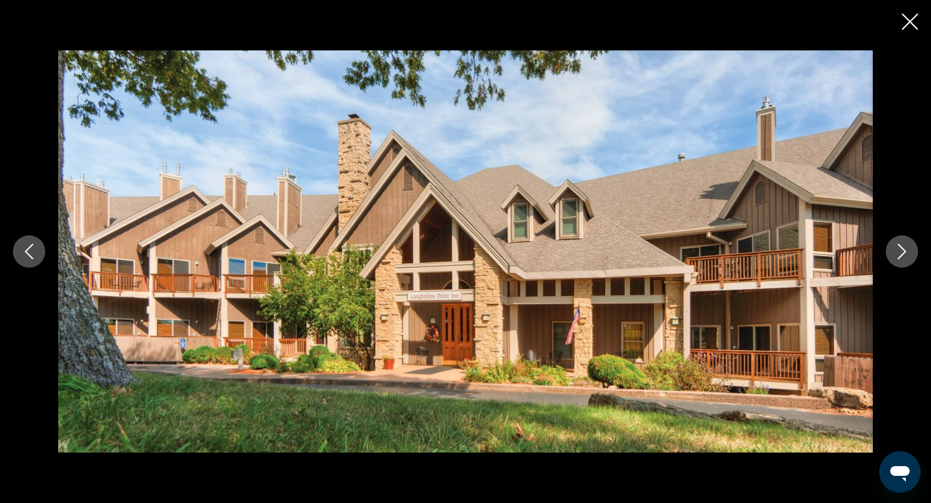
click at [911, 262] on button "Next image" at bounding box center [902, 251] width 32 height 32
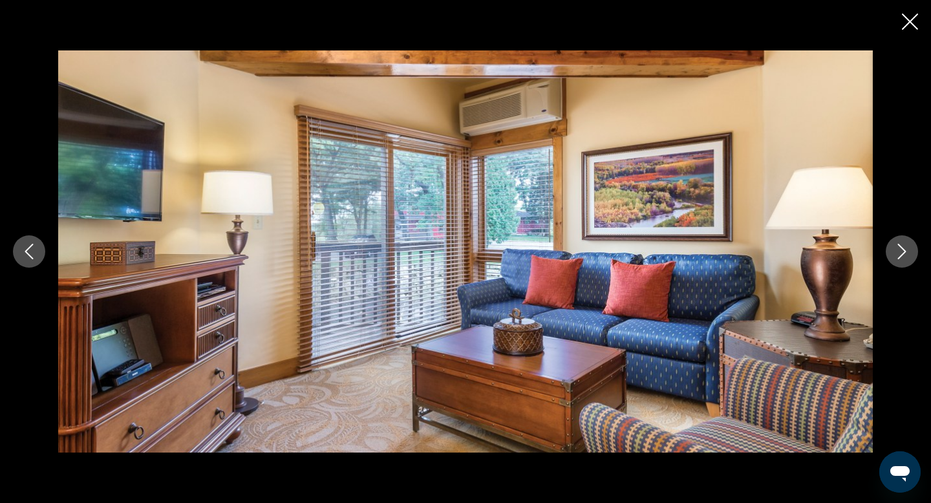
click at [911, 262] on button "Next image" at bounding box center [902, 251] width 32 height 32
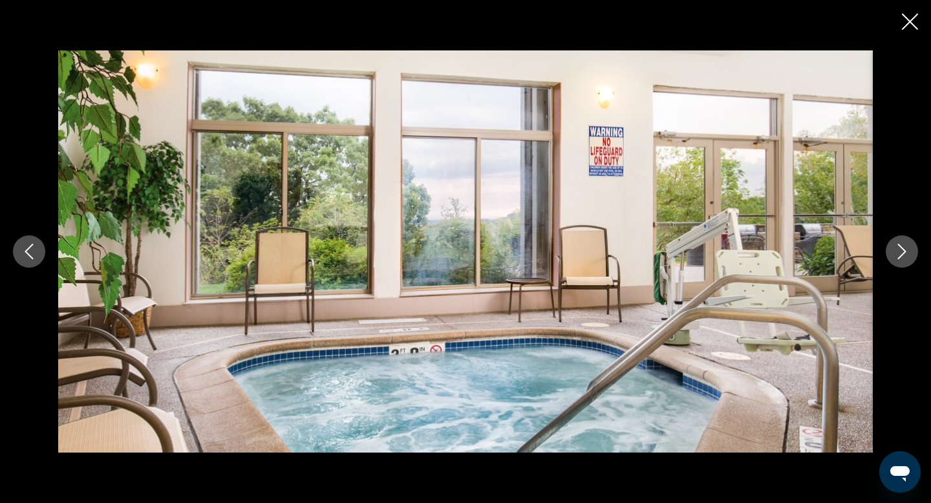
click at [911, 262] on button "Next image" at bounding box center [902, 251] width 32 height 32
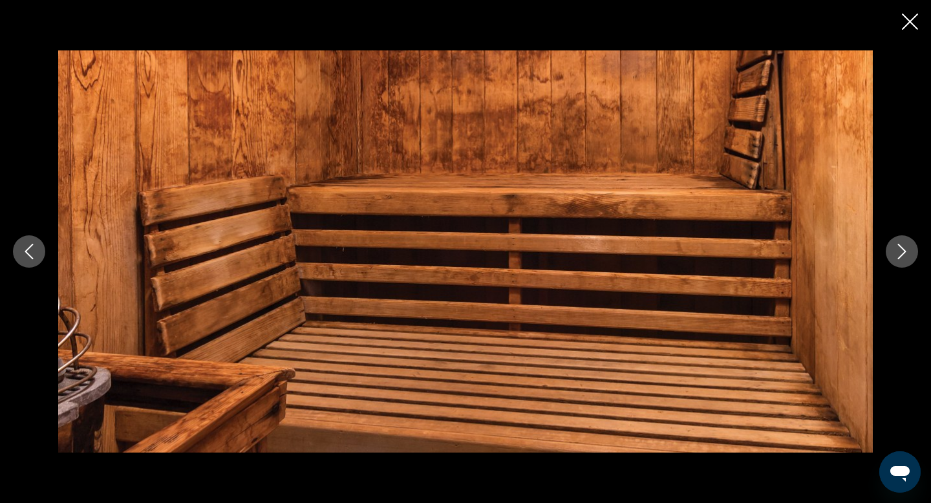
click at [911, 262] on button "Next image" at bounding box center [902, 251] width 32 height 32
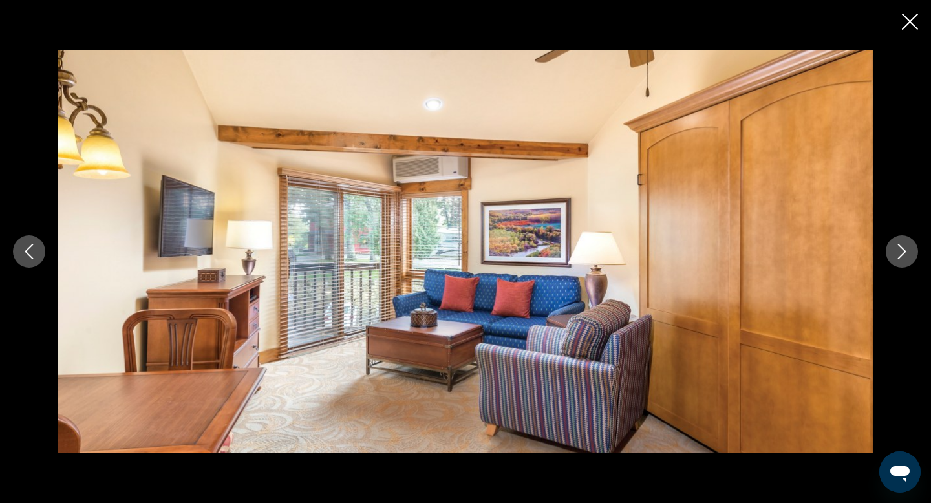
click at [911, 262] on button "Next image" at bounding box center [902, 251] width 32 height 32
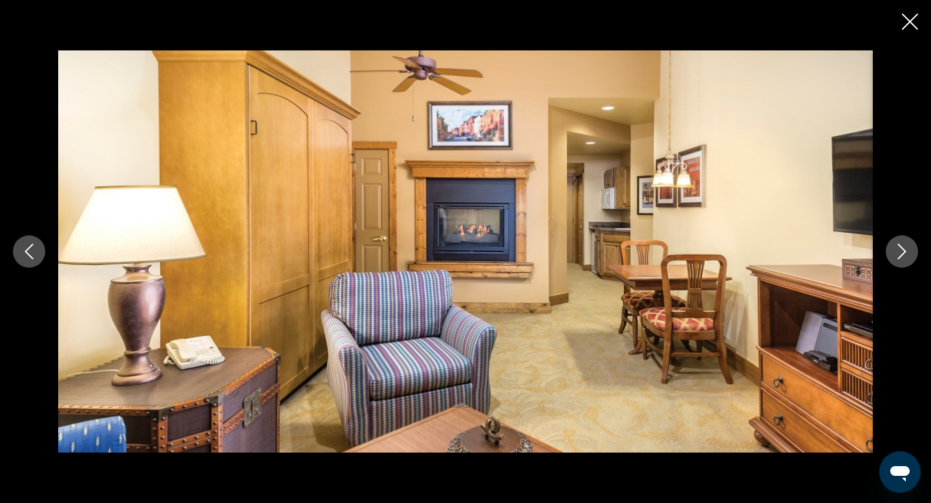
click at [911, 262] on button "Next image" at bounding box center [902, 251] width 32 height 32
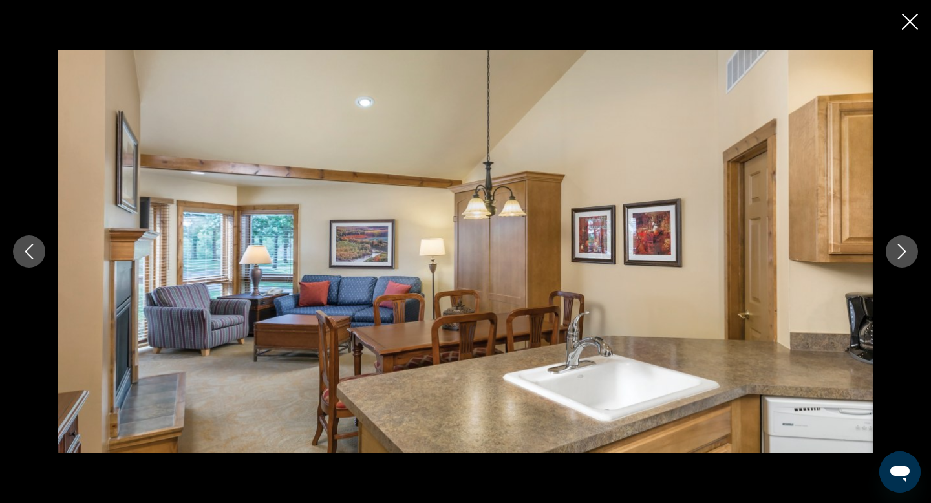
click at [911, 262] on button "Next image" at bounding box center [902, 251] width 32 height 32
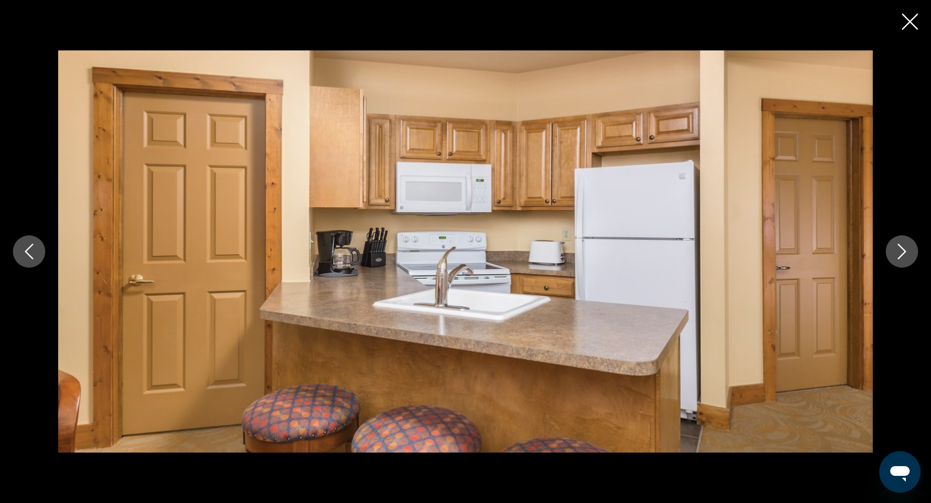
click at [911, 262] on button "Next image" at bounding box center [902, 251] width 32 height 32
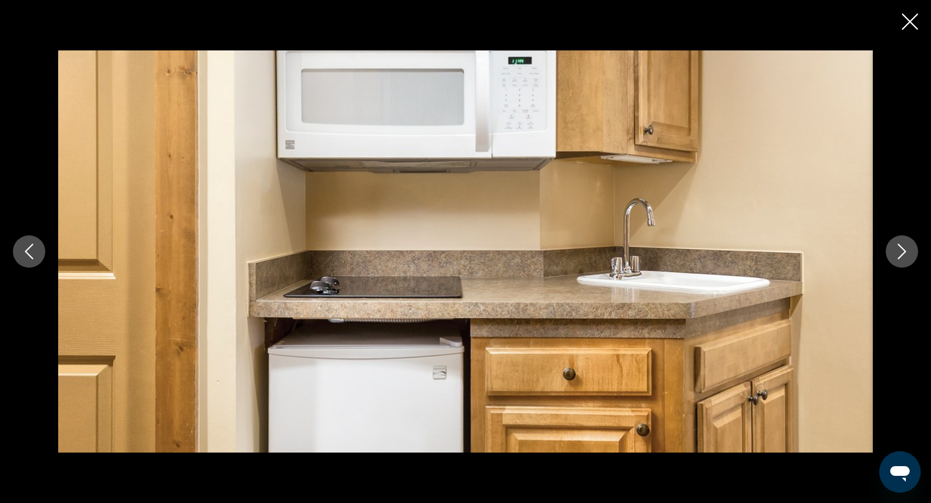
click at [911, 262] on button "Next image" at bounding box center [902, 251] width 32 height 32
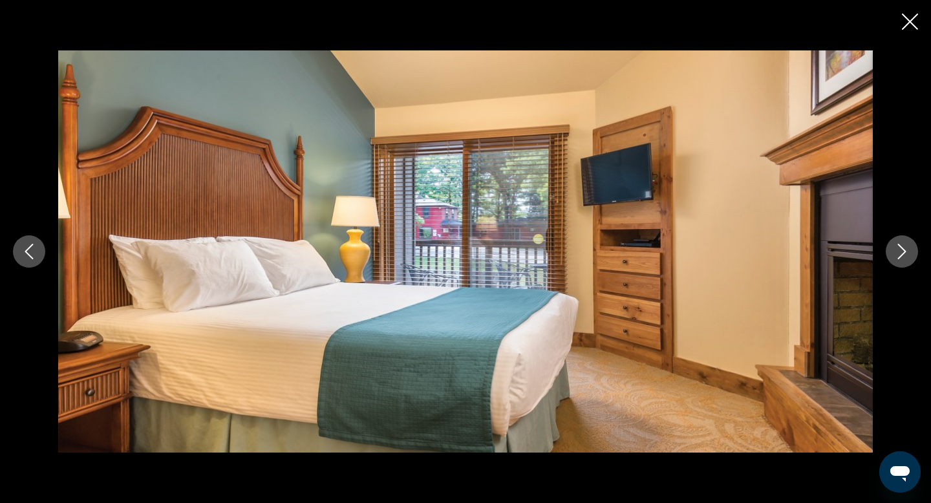
click at [911, 262] on button "Next image" at bounding box center [902, 251] width 32 height 32
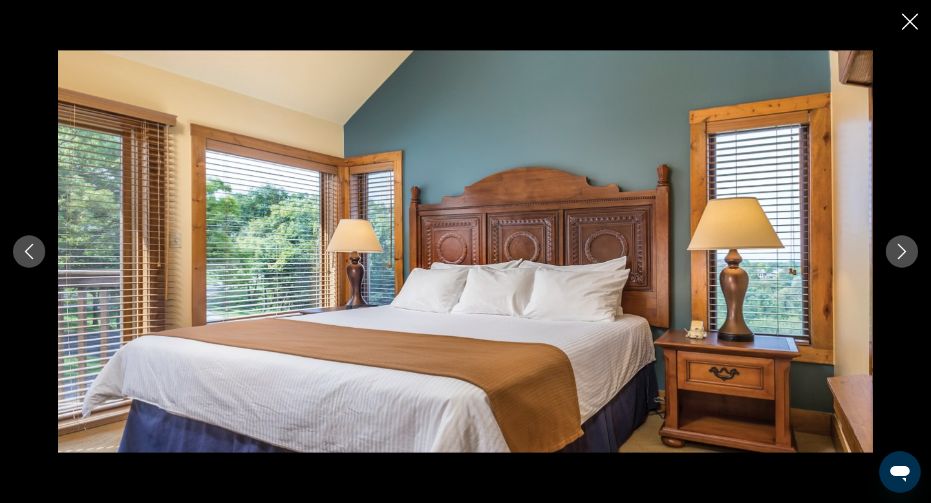
click at [911, 262] on button "Next image" at bounding box center [902, 251] width 32 height 32
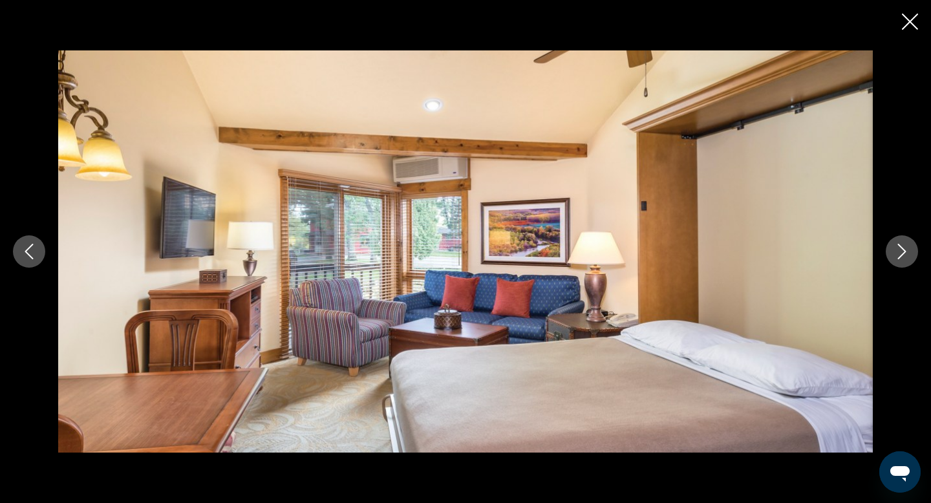
click at [911, 262] on button "Next image" at bounding box center [902, 251] width 32 height 32
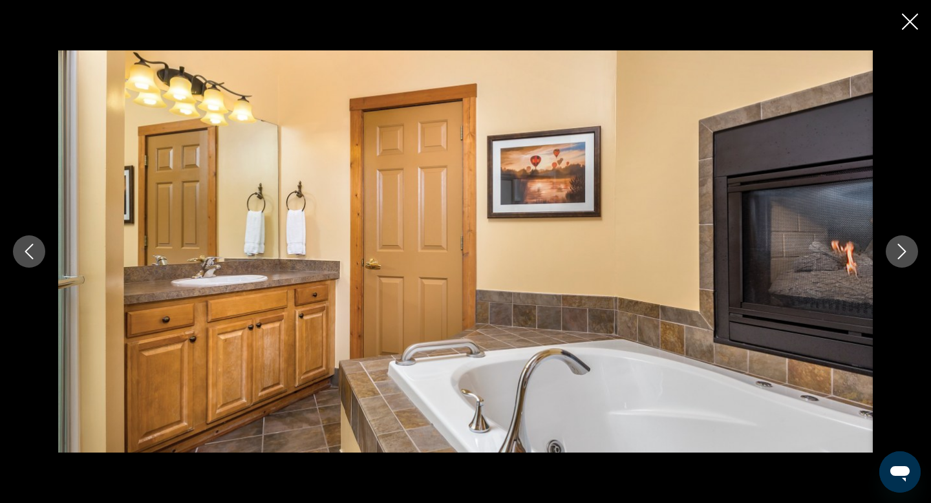
click at [911, 262] on button "Next image" at bounding box center [902, 251] width 32 height 32
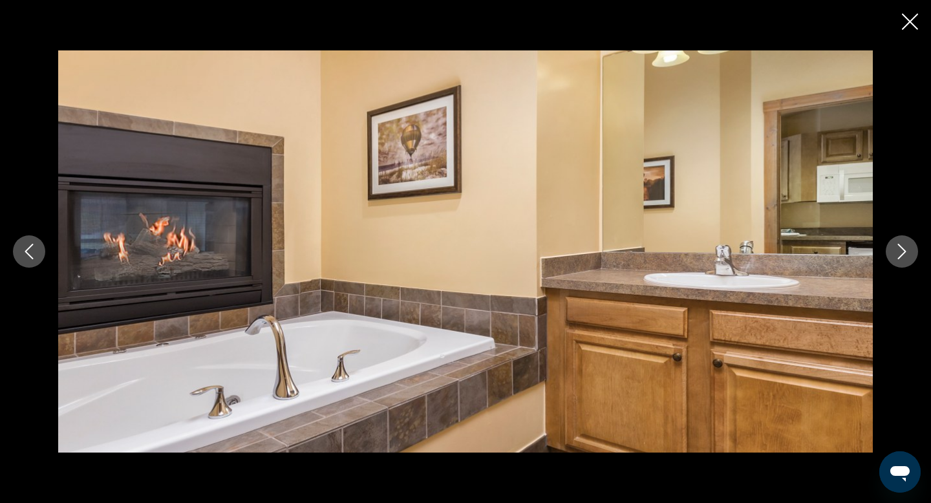
click at [911, 262] on button "Next image" at bounding box center [902, 251] width 32 height 32
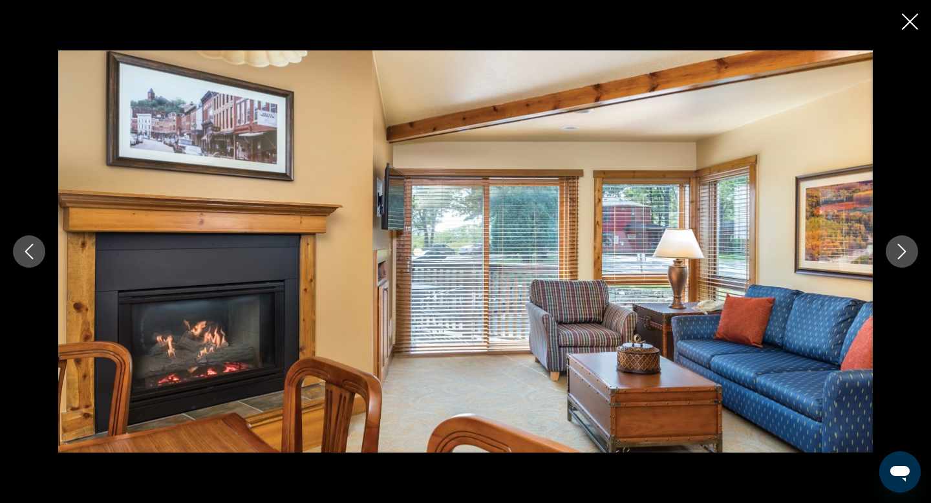
click at [910, 17] on icon "Close slideshow" at bounding box center [910, 22] width 16 height 16
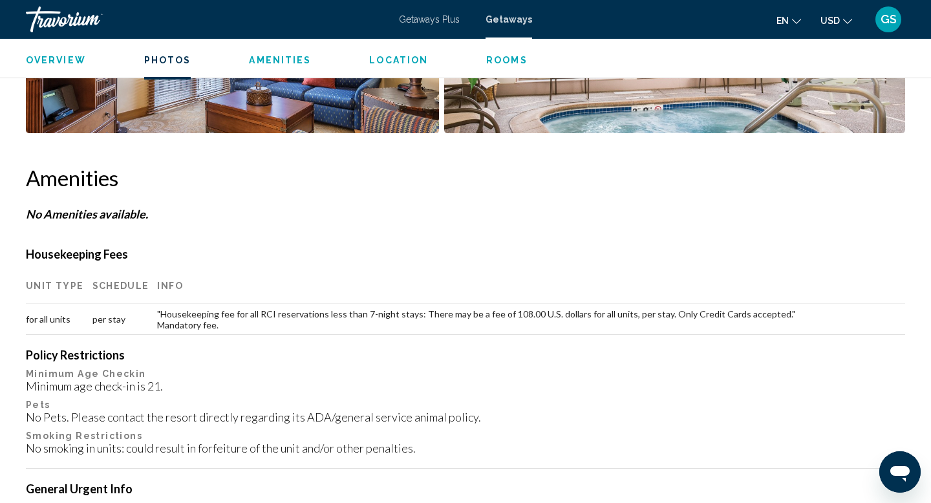
scroll to position [875, 0]
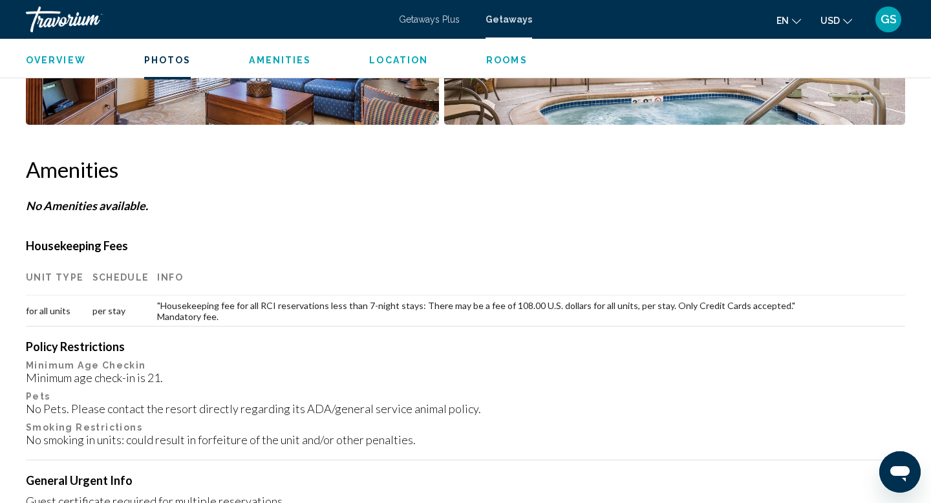
click at [503, 18] on span "Getaways" at bounding box center [509, 19] width 47 height 10
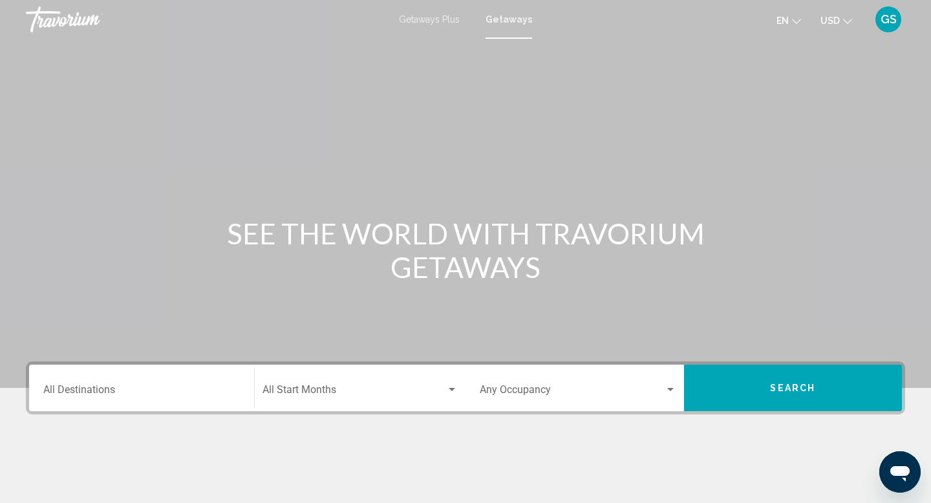
click at [136, 394] on input "Destination All Destinations" at bounding box center [141, 393] width 197 height 12
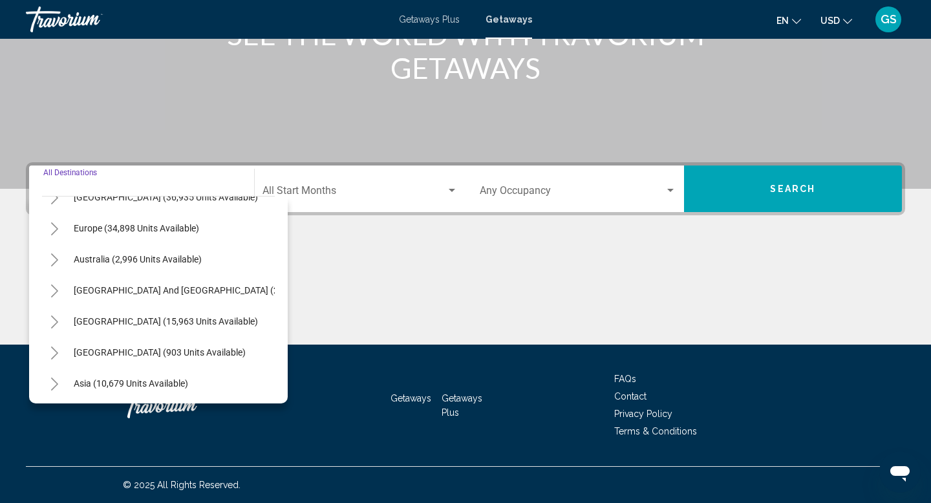
scroll to position [0, 1]
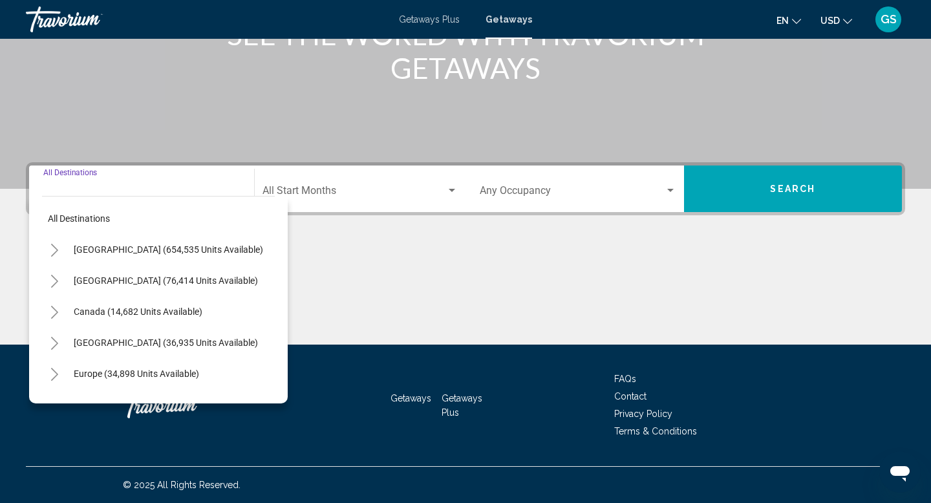
click at [54, 252] on icon "Toggle United States (654,535 units available)" at bounding box center [54, 250] width 7 height 13
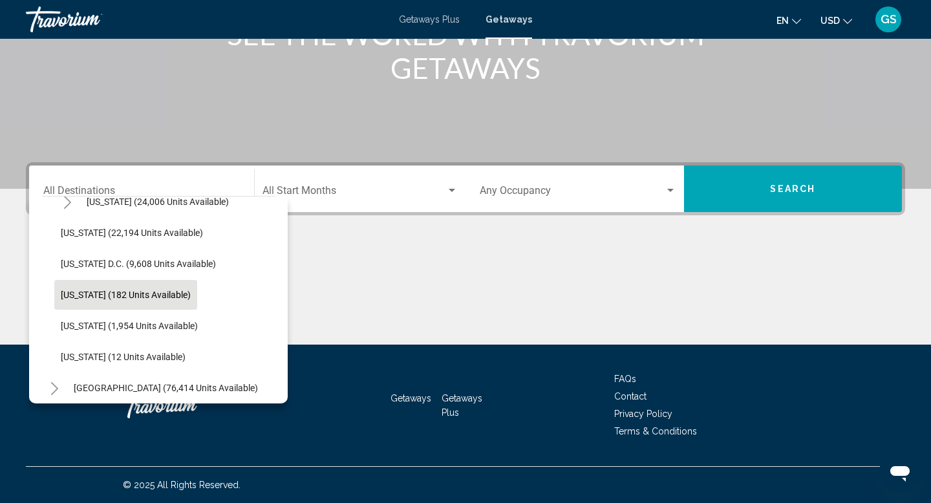
scroll to position [1325, 1]
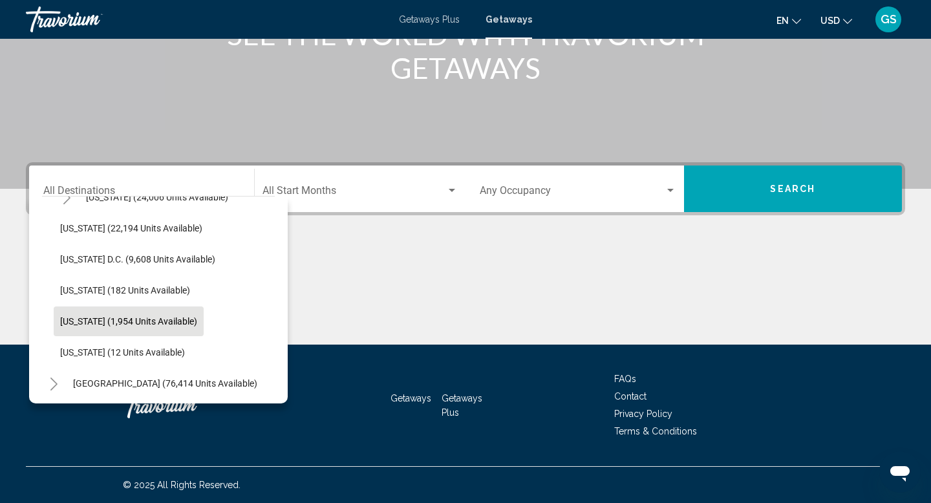
click at [128, 318] on span "[US_STATE] (1,954 units available)" at bounding box center [128, 321] width 137 height 10
type input "**********"
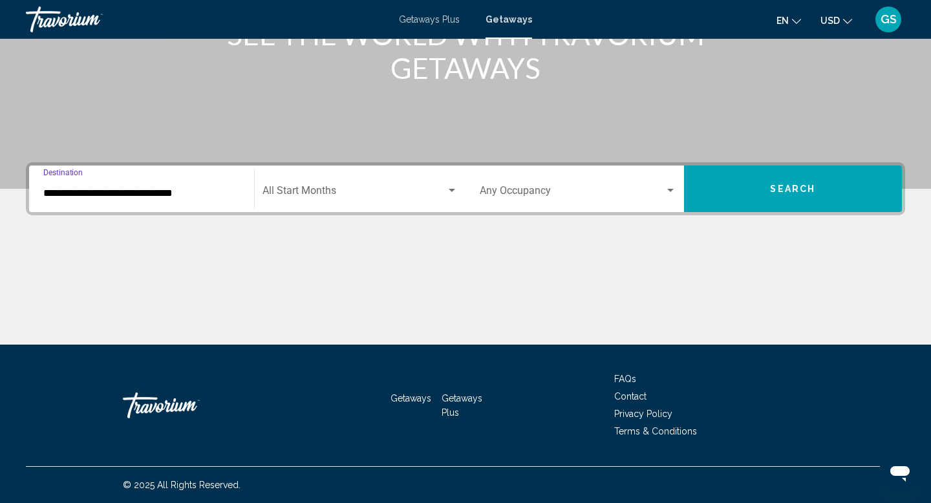
click at [725, 188] on button "Search" at bounding box center [793, 189] width 219 height 47
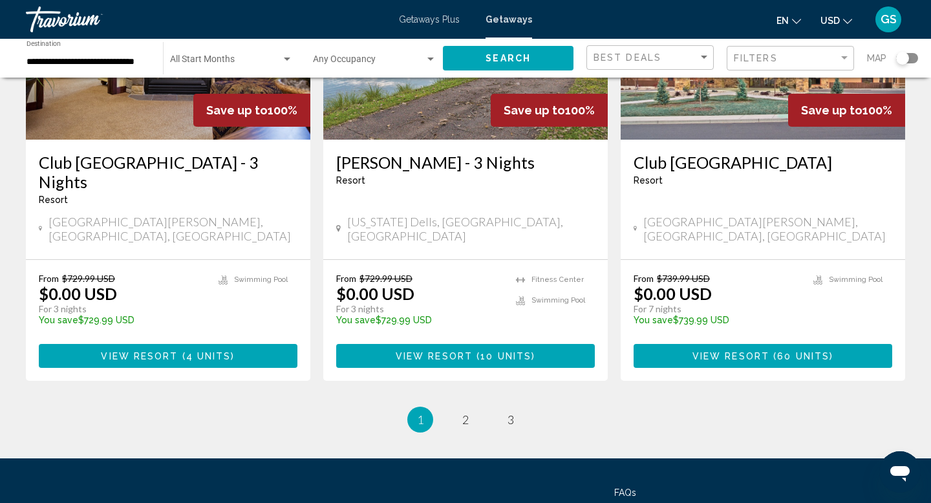
scroll to position [1570, 0]
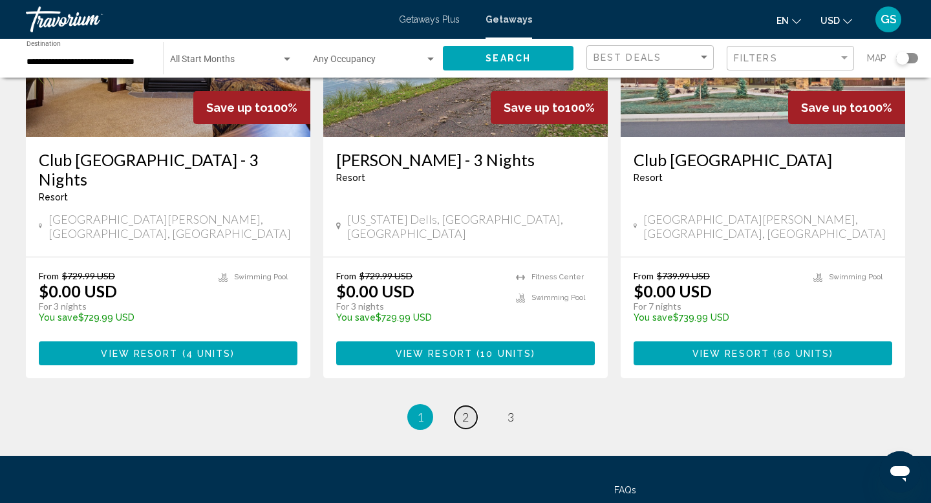
click at [466, 410] on span "2" at bounding box center [465, 417] width 6 height 14
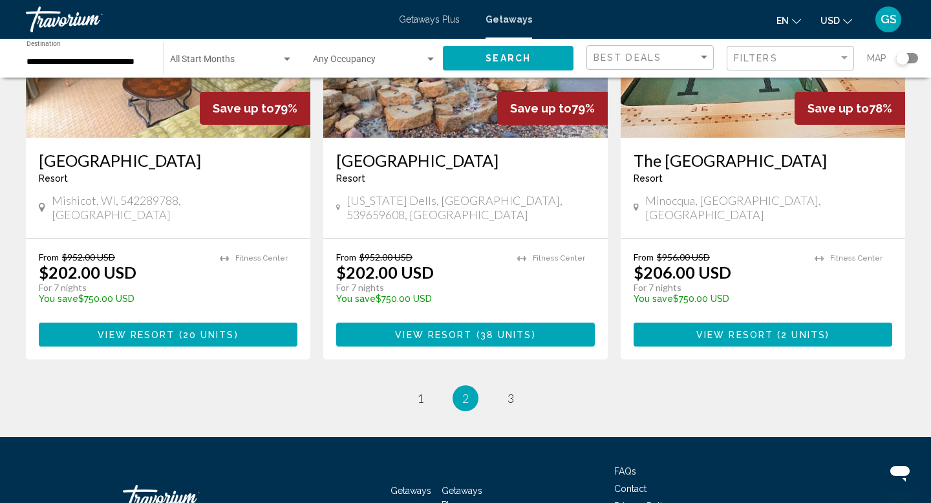
scroll to position [1662, 0]
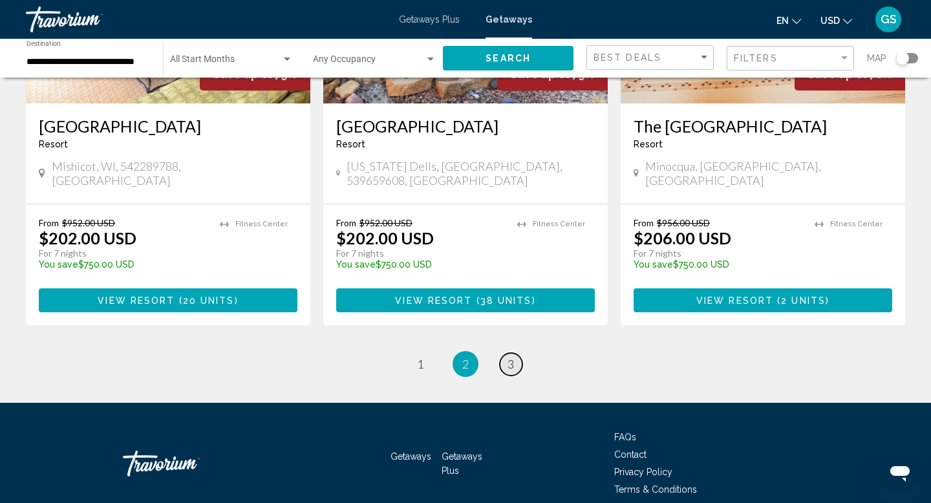
click at [500, 353] on link "page 3" at bounding box center [511, 364] width 23 height 23
